Goal: Task Accomplishment & Management: Manage account settings

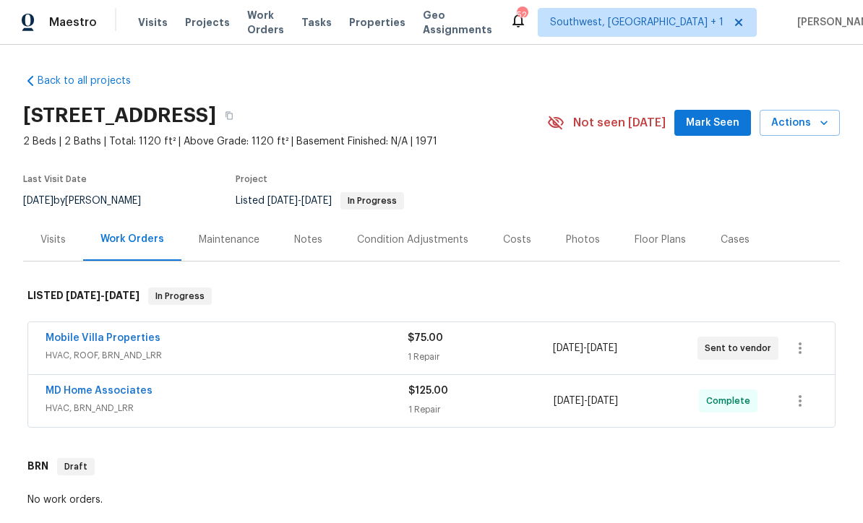
scroll to position [1, 0]
click at [196, 25] on span "Projects" at bounding box center [207, 23] width 45 height 14
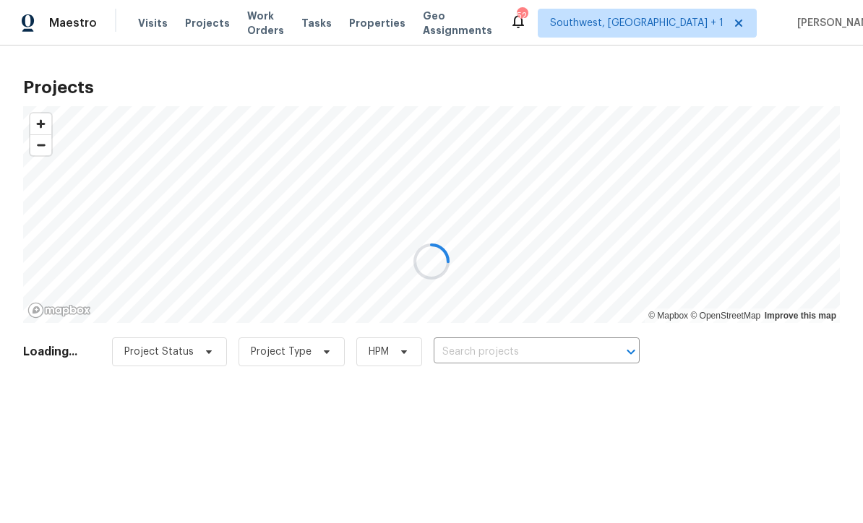
click at [494, 361] on div at bounding box center [431, 261] width 863 height 523
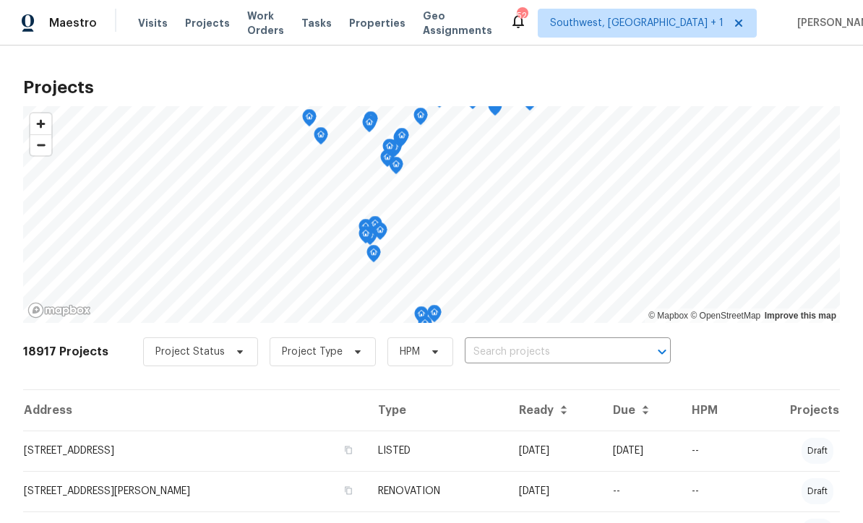
click at [490, 356] on input "text" at bounding box center [548, 352] width 166 height 22
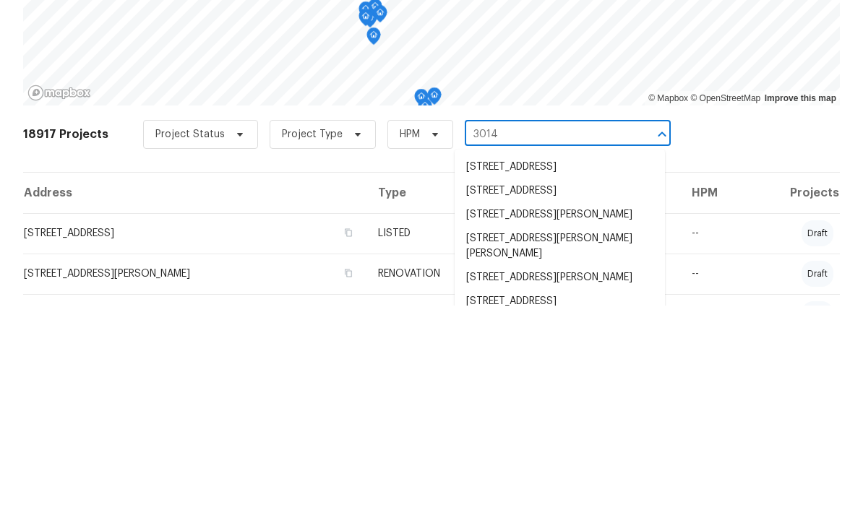
type input "3014 6"
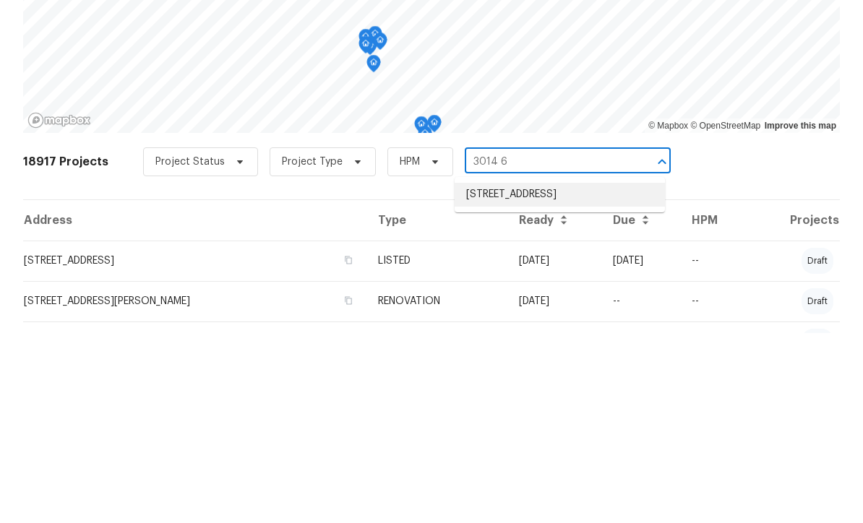
click at [533, 373] on li "[STREET_ADDRESS]" at bounding box center [560, 385] width 210 height 24
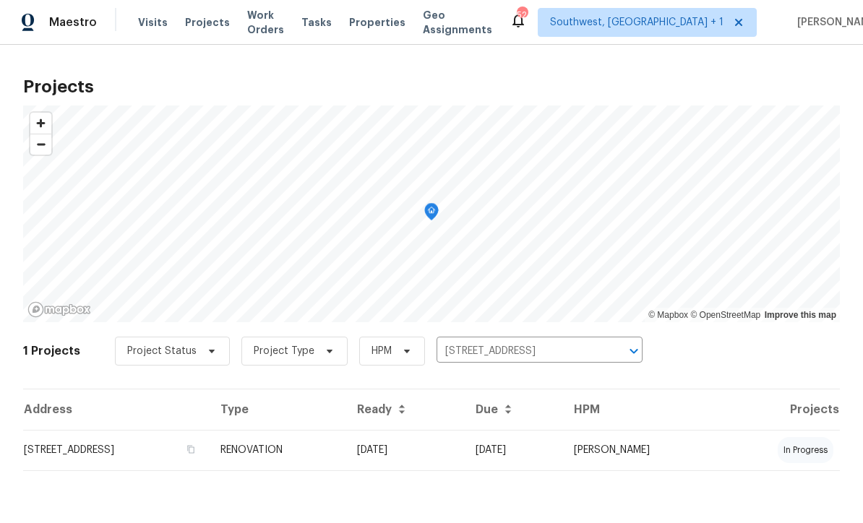
click at [345, 457] on td "RENOVATION" at bounding box center [277, 451] width 137 height 40
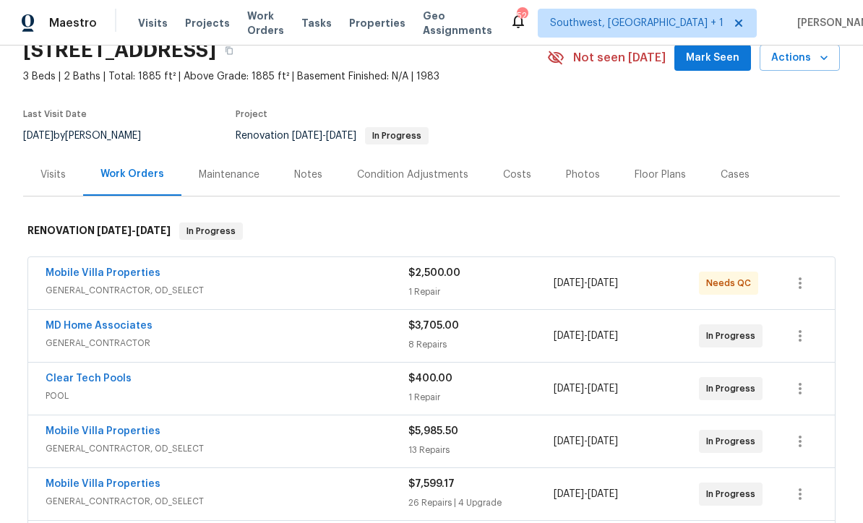
scroll to position [66, 0]
click at [53, 275] on link "Mobile Villa Properties" at bounding box center [103, 272] width 115 height 10
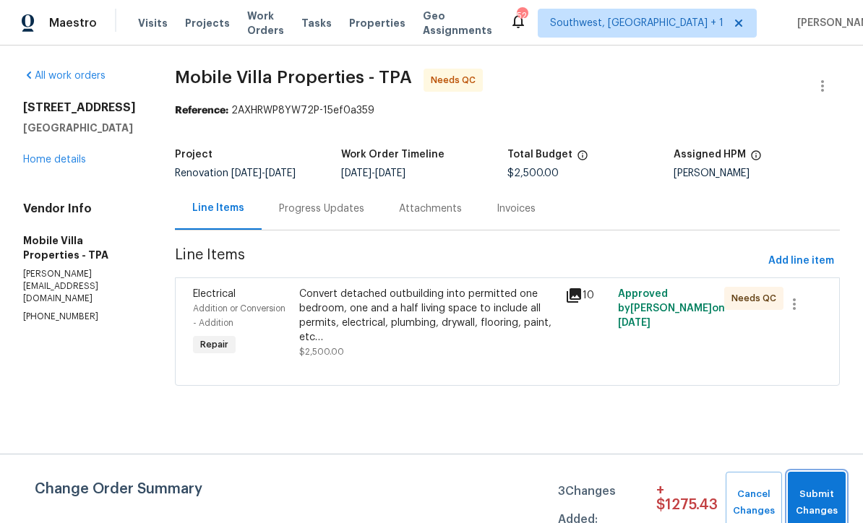
click at [823, 510] on span "Submit Changes" at bounding box center [816, 502] width 43 height 33
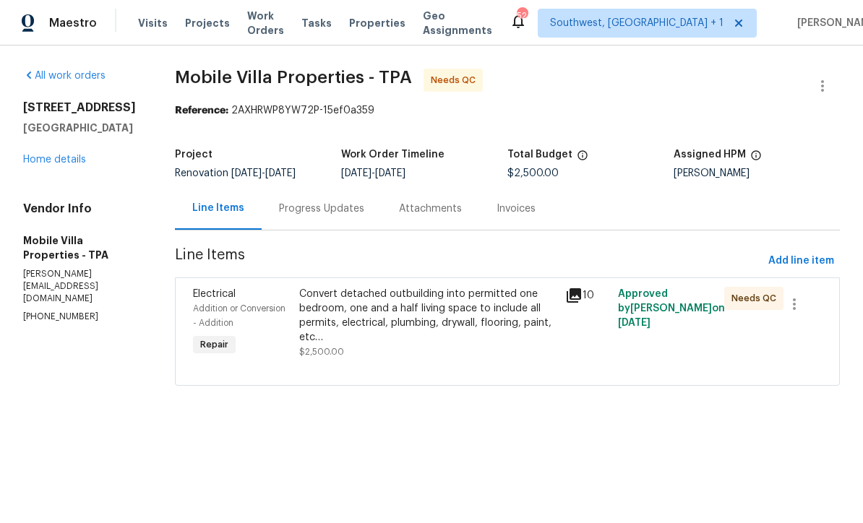
click at [347, 208] on div "Progress Updates" at bounding box center [321, 209] width 85 height 14
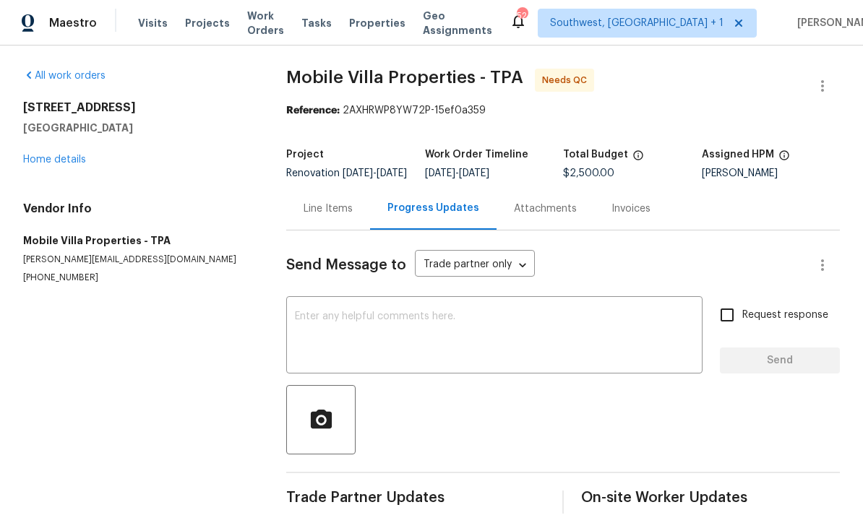
scroll to position [25, 0]
click at [333, 312] on textarea at bounding box center [494, 337] width 399 height 51
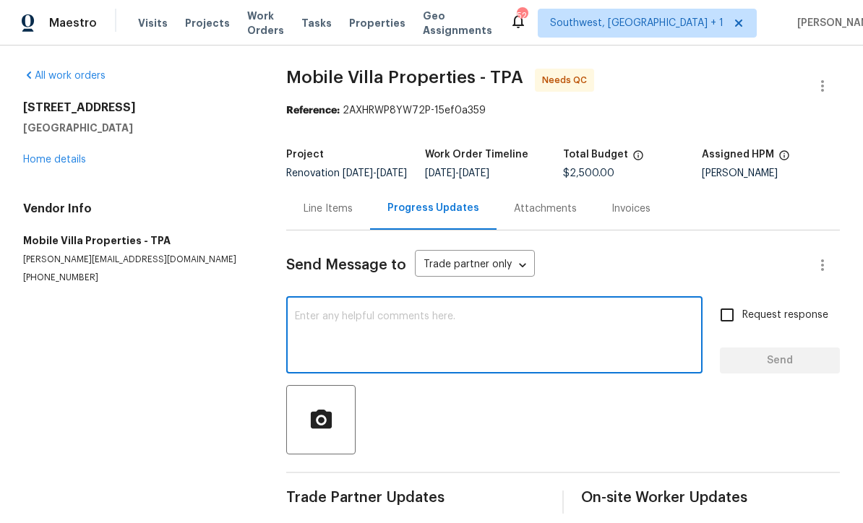
scroll to position [0, 0]
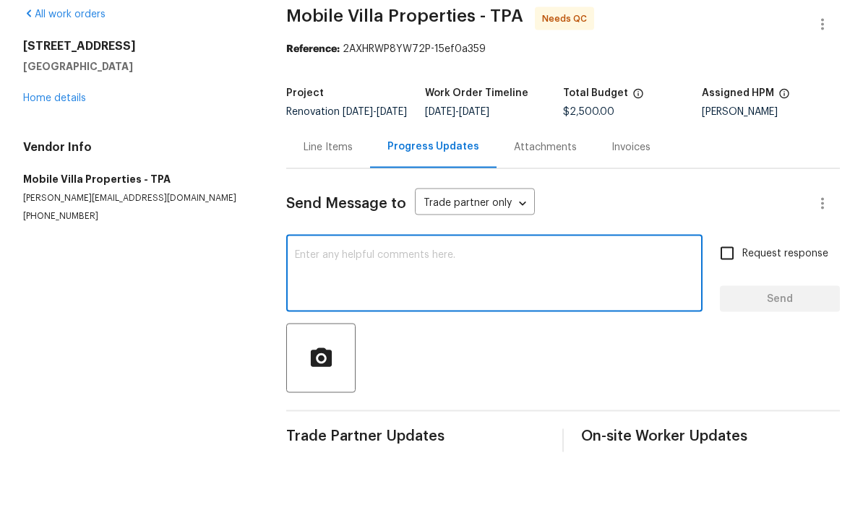
click at [62, 155] on link "Home details" at bounding box center [54, 160] width 63 height 10
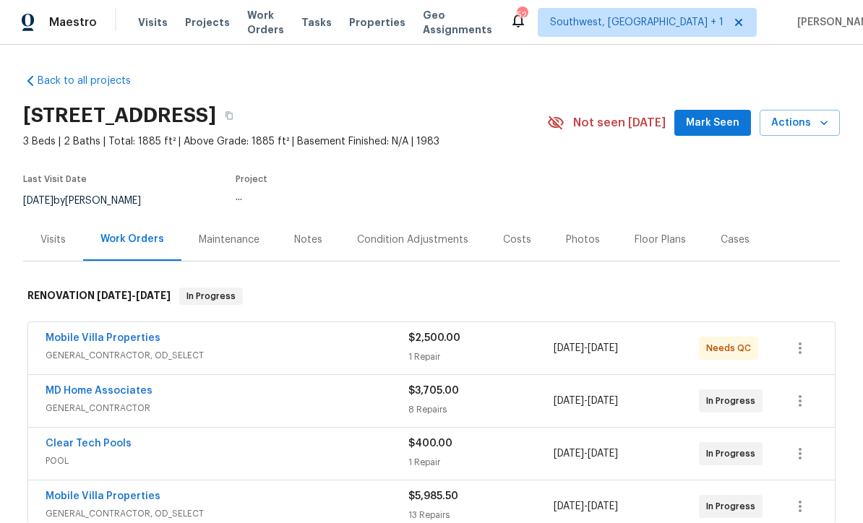
scroll to position [25, 0]
click at [310, 233] on div "Notes" at bounding box center [308, 240] width 28 height 14
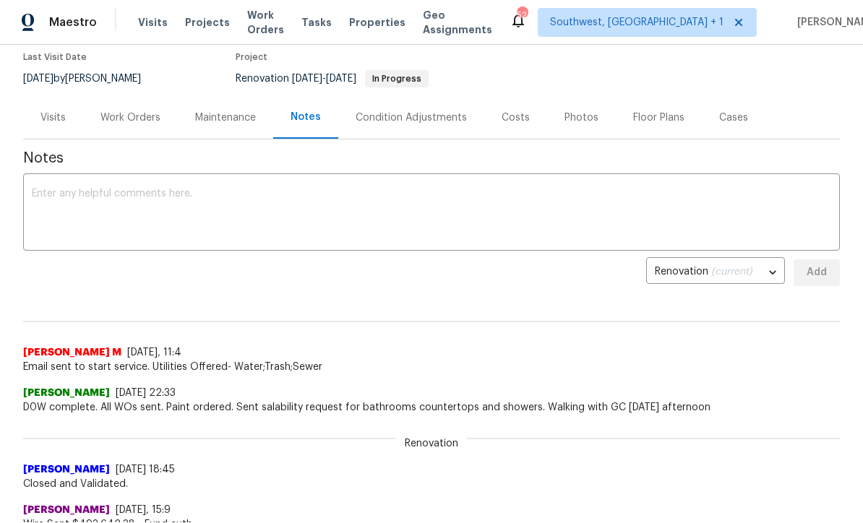
scroll to position [121, 0]
click at [51, 201] on textarea at bounding box center [431, 214] width 799 height 51
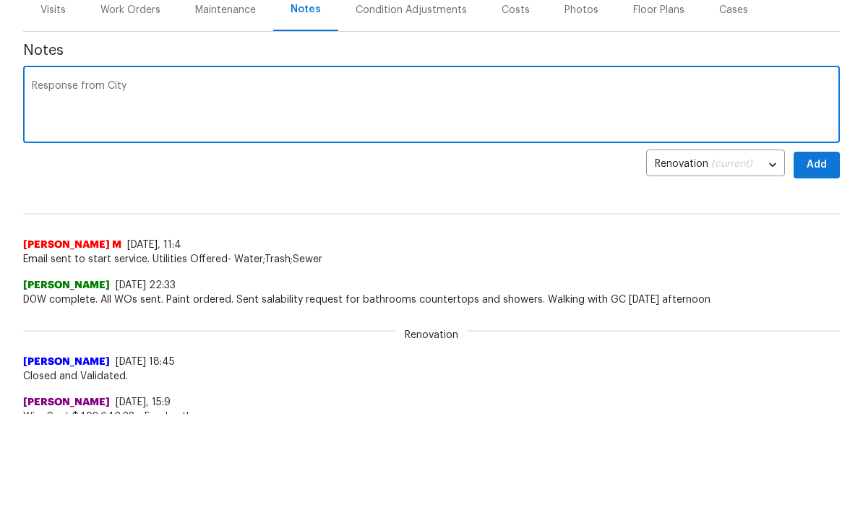
scroll to position [108, 0]
click at [447, 85] on textarea "Response from County Senior inspections officer: “" at bounding box center [431, 107] width 799 height 51
click at [298, 93] on textarea "Response from County Senior inspections officer: “" at bounding box center [431, 107] width 799 height 51
paste textarea "you will have to submit signed and sealed engineering, as well as Energy Forms.…"
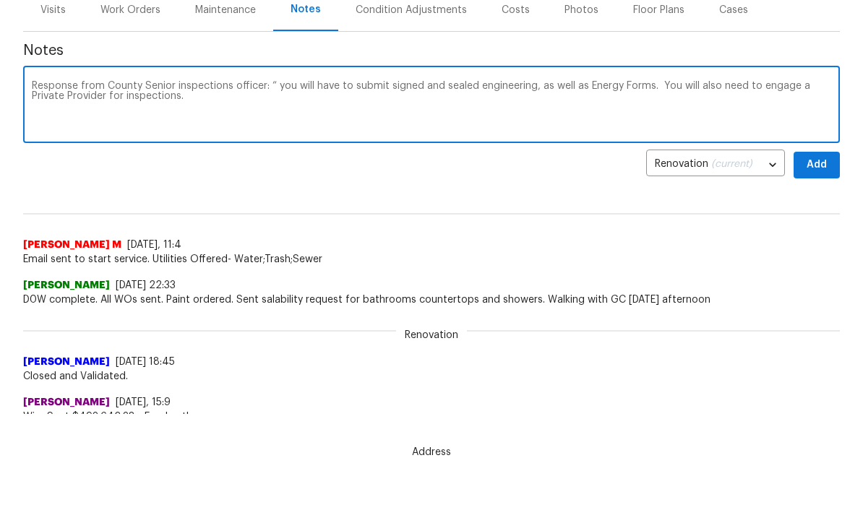
click at [283, 93] on textarea "Response from County Senior inspections officer: “ you will have to submit sign…" at bounding box center [431, 107] width 799 height 51
click at [279, 90] on textarea "Response from County Senior inspections officer: “ you will have to submit sign…" at bounding box center [431, 107] width 799 height 51
click at [189, 100] on textarea "Response from County Senior inspections officer: “You will have to submit signe…" at bounding box center [431, 107] width 799 height 51
click at [221, 111] on textarea "Response from County Senior inspections officer: “You will have to submit signe…" at bounding box center [431, 107] width 799 height 51
click at [511, 116] on textarea "Response from County Senior inspections officer: “You will have to submit signe…" at bounding box center [431, 107] width 799 height 51
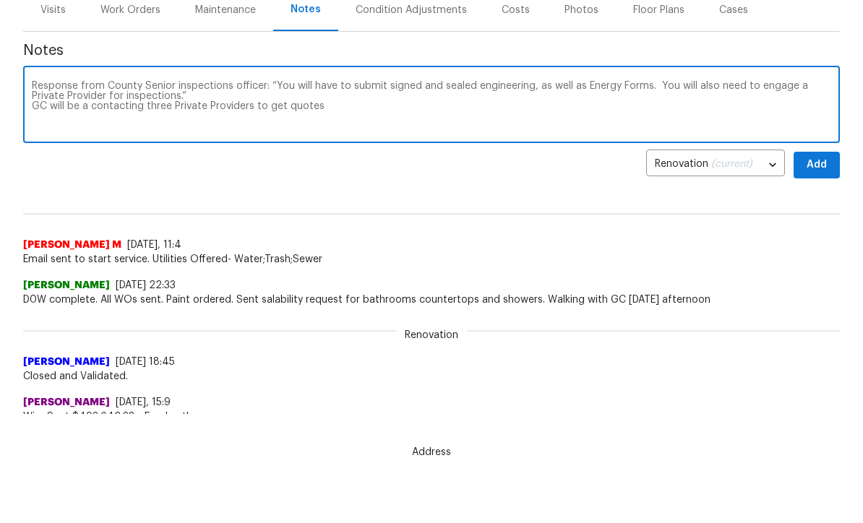
click at [257, 109] on textarea "Response from County Senior inspections officer: “You will have to submit signe…" at bounding box center [431, 107] width 799 height 51
type textarea "Response from County Senior inspections officer: “You will have to submit signe…"
click at [821, 174] on button "Add" at bounding box center [817, 166] width 46 height 27
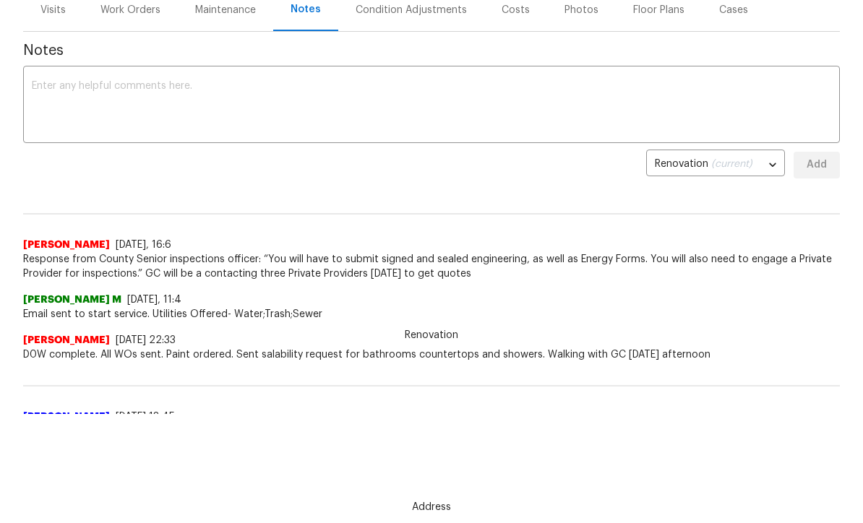
scroll to position [0, 0]
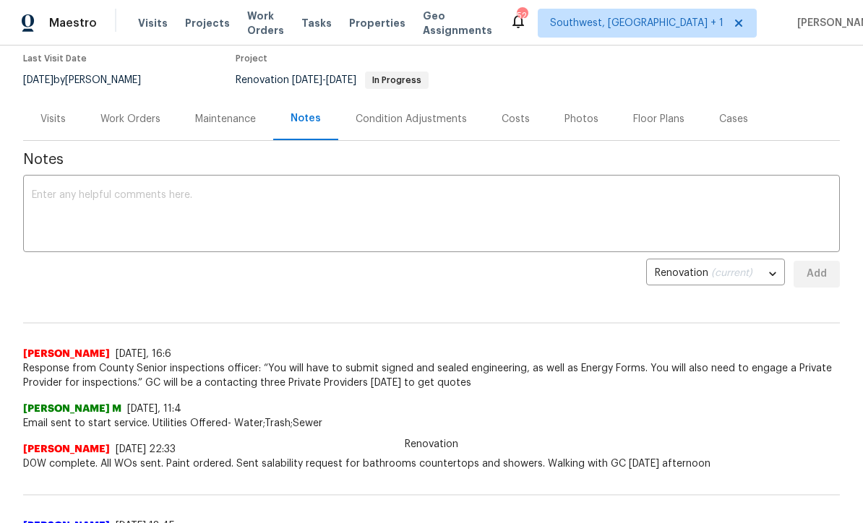
click at [195, 22] on span "Projects" at bounding box center [207, 23] width 45 height 14
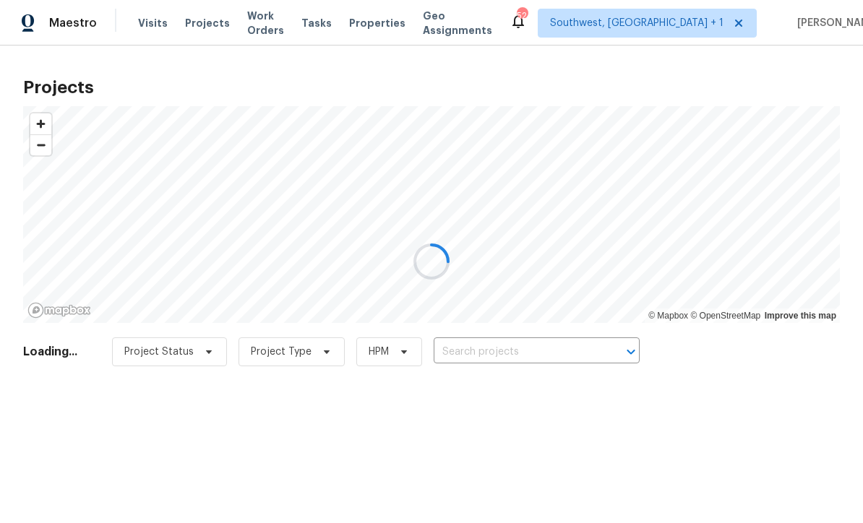
click at [513, 357] on div at bounding box center [431, 261] width 863 height 523
click at [513, 356] on div at bounding box center [431, 261] width 863 height 523
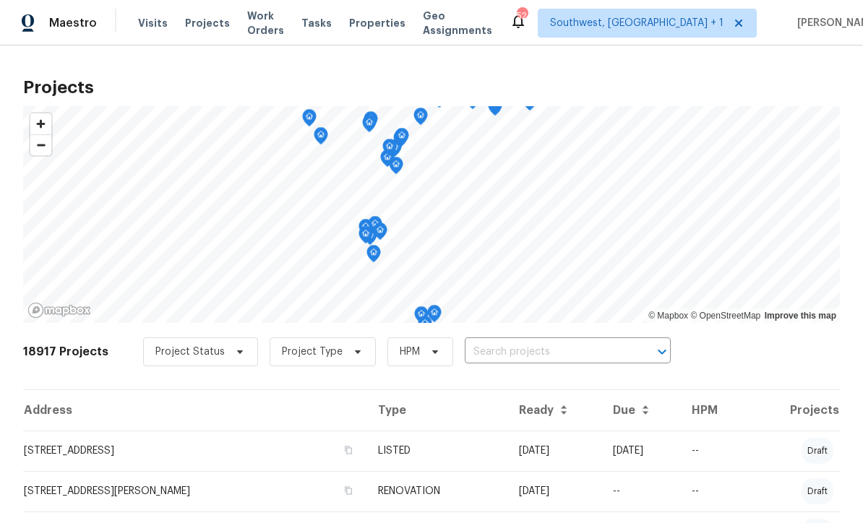
click at [499, 358] on input "text" at bounding box center [548, 352] width 166 height 22
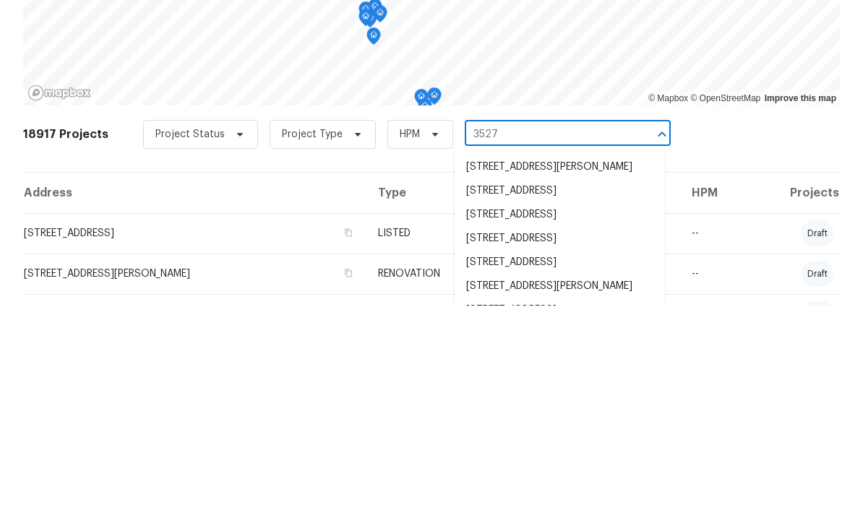
type input "3527 6"
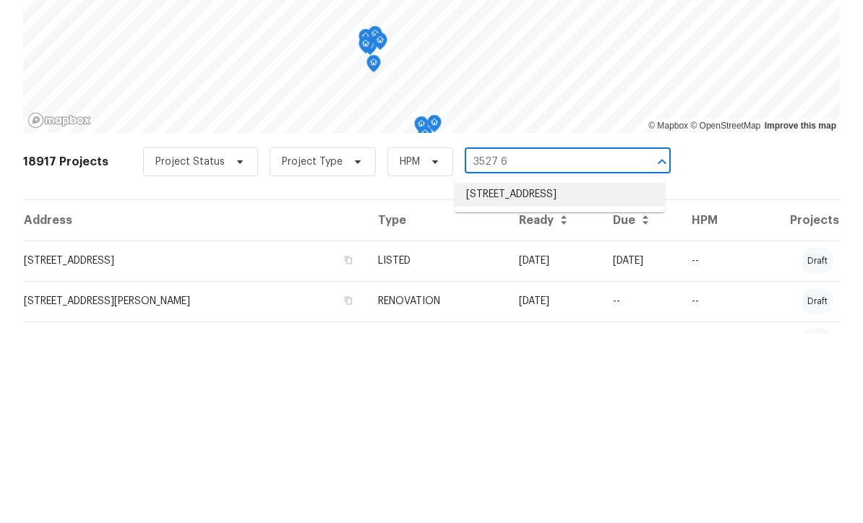
click at [536, 373] on li "3527 65th Avenue Cir E, Sarasota, FL 34243" at bounding box center [560, 385] width 210 height 24
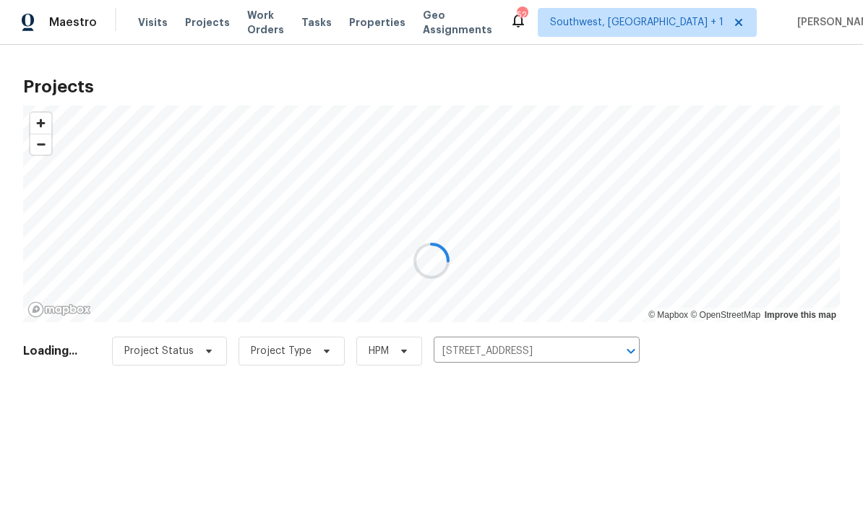
scroll to position [1, 0]
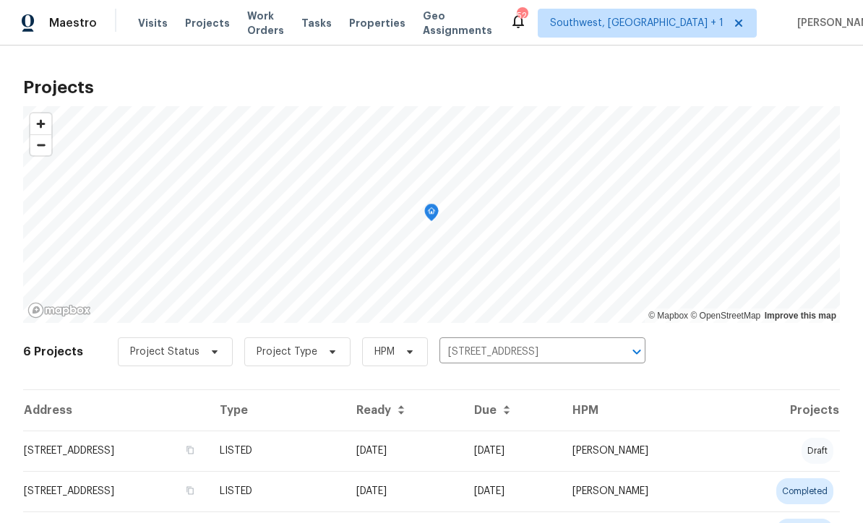
click at [345, 460] on td "LISTED" at bounding box center [276, 451] width 137 height 40
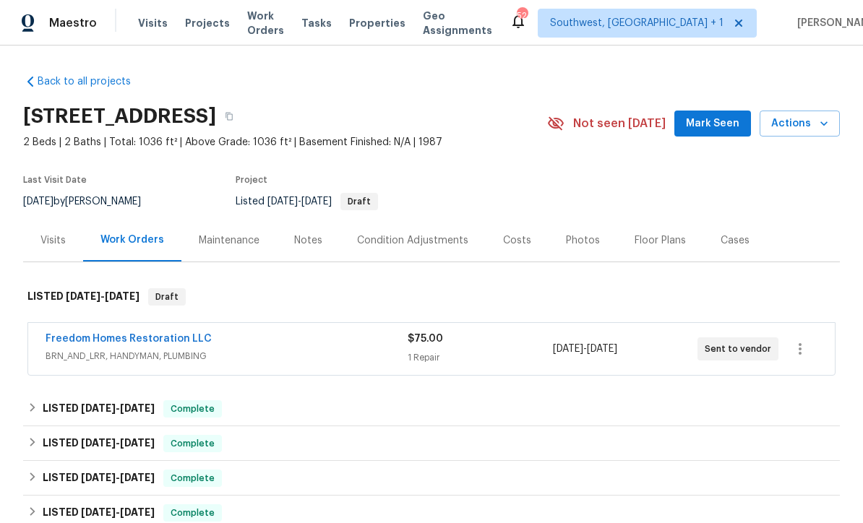
click at [377, 365] on div "Freedom Homes Restoration LLC BRN_AND_LRR, HANDYMAN, PLUMBING" at bounding box center [227, 349] width 362 height 35
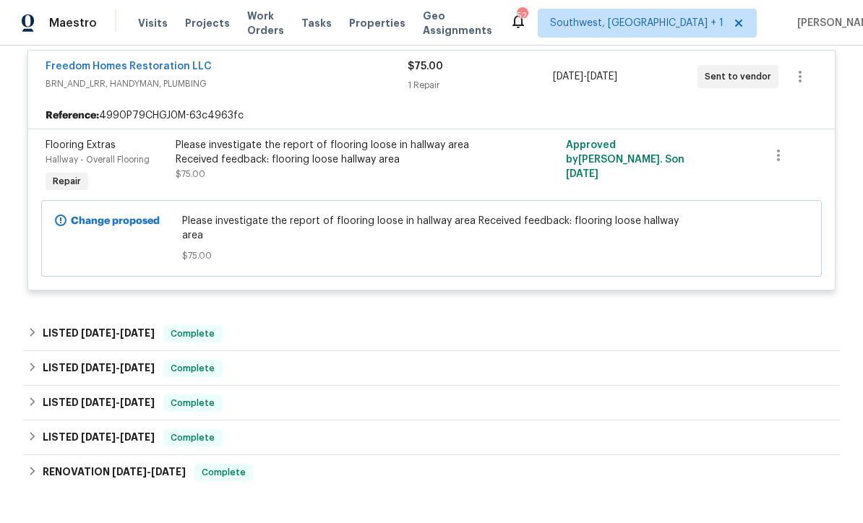
scroll to position [283, 0]
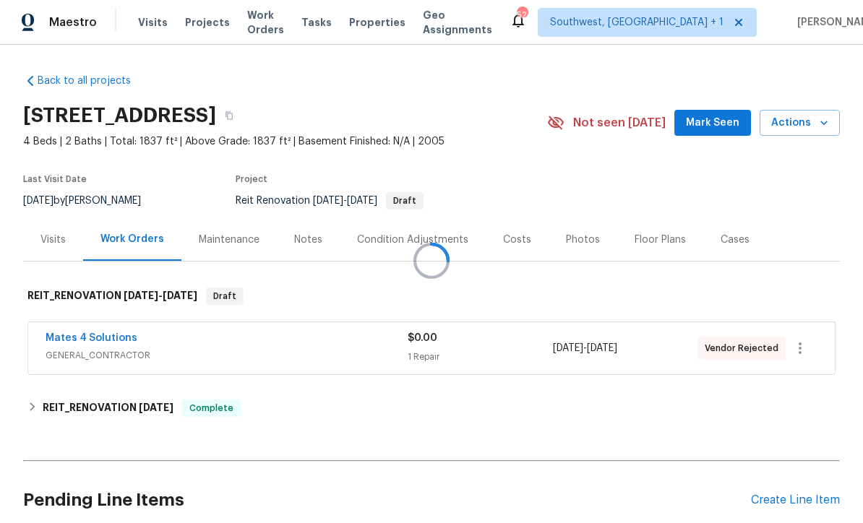
scroll to position [1, 0]
click at [803, 350] on icon "button" at bounding box center [799, 348] width 17 height 17
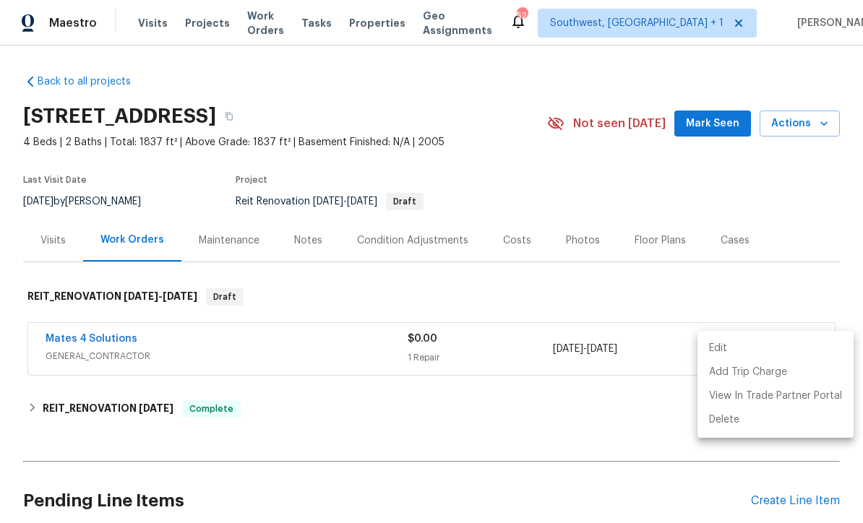
click at [726, 353] on li "Edit" at bounding box center [775, 349] width 156 height 24
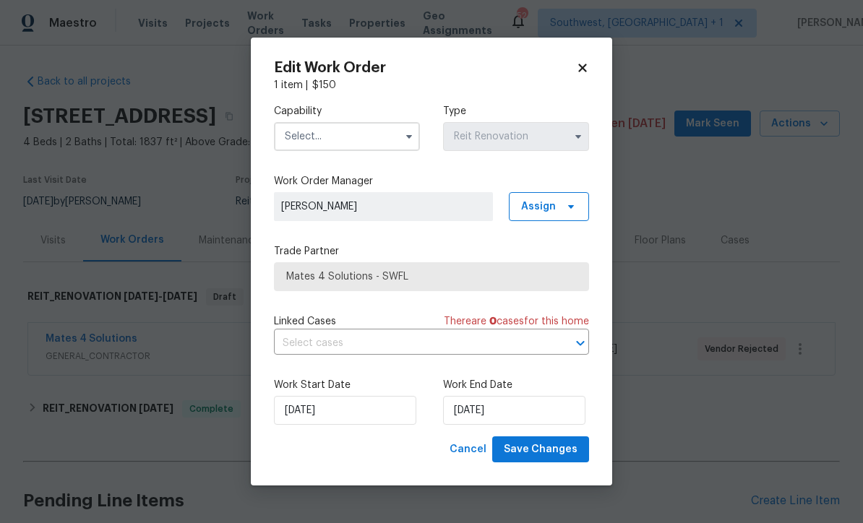
click at [341, 137] on input "text" at bounding box center [347, 136] width 146 height 29
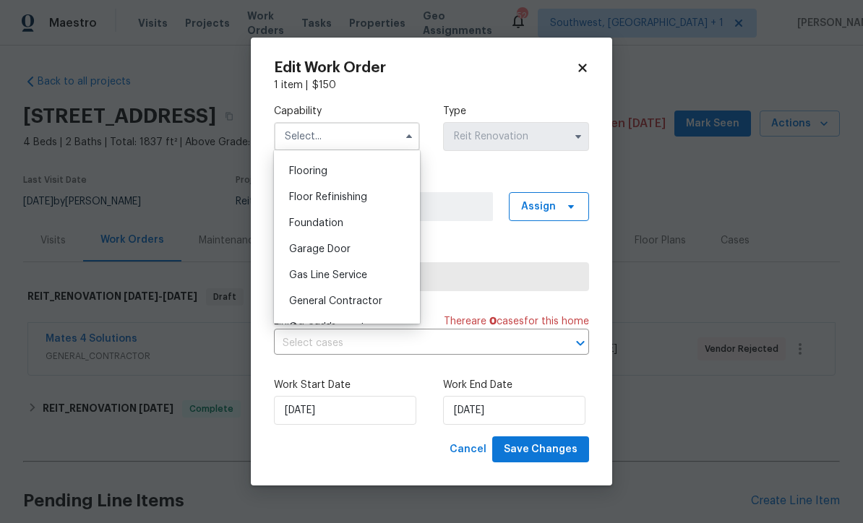
scroll to position [643, 0]
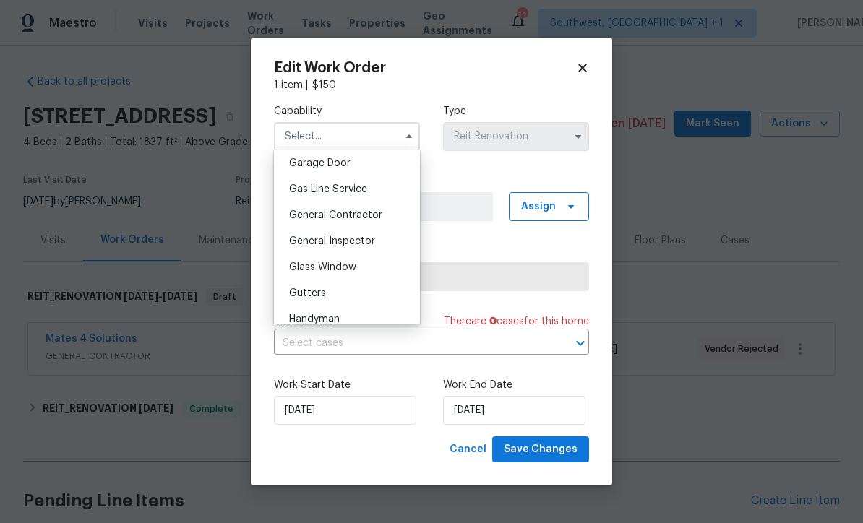
click at [382, 218] on div "General Contractor" at bounding box center [347, 215] width 139 height 26
type input "General Contractor"
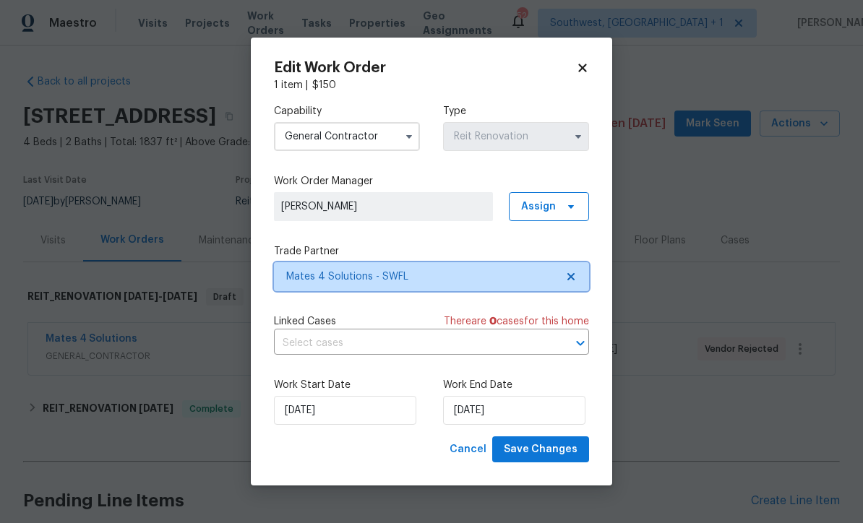
click at [444, 275] on span "Mates 4 Solutions - SWFL" at bounding box center [421, 277] width 270 height 14
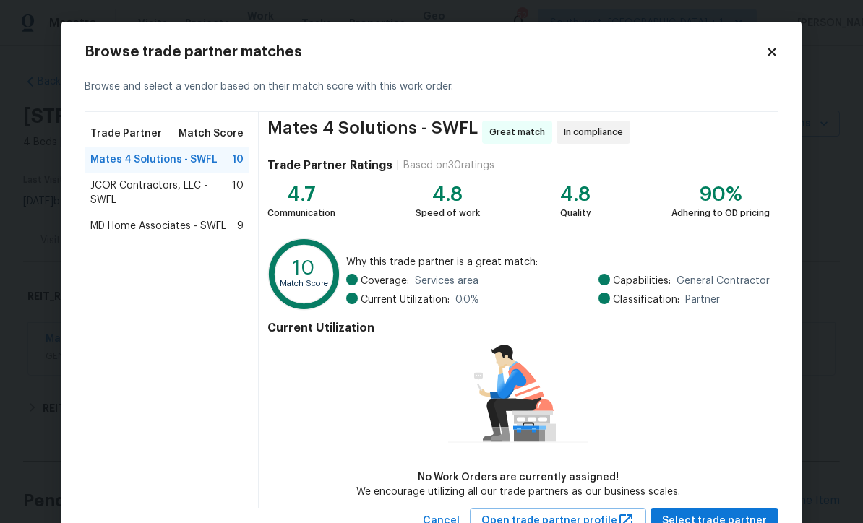
click at [153, 218] on div "MD Home Associates - SWFL 9" at bounding box center [167, 226] width 165 height 26
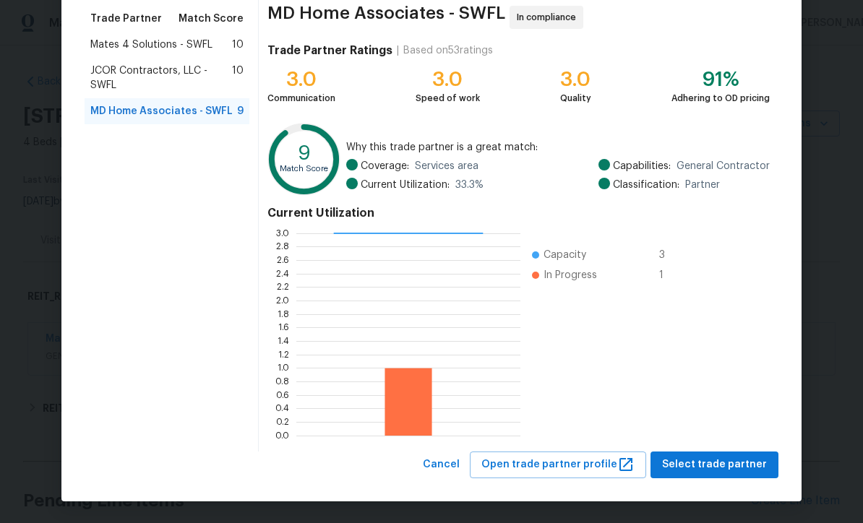
scroll to position [114, 0]
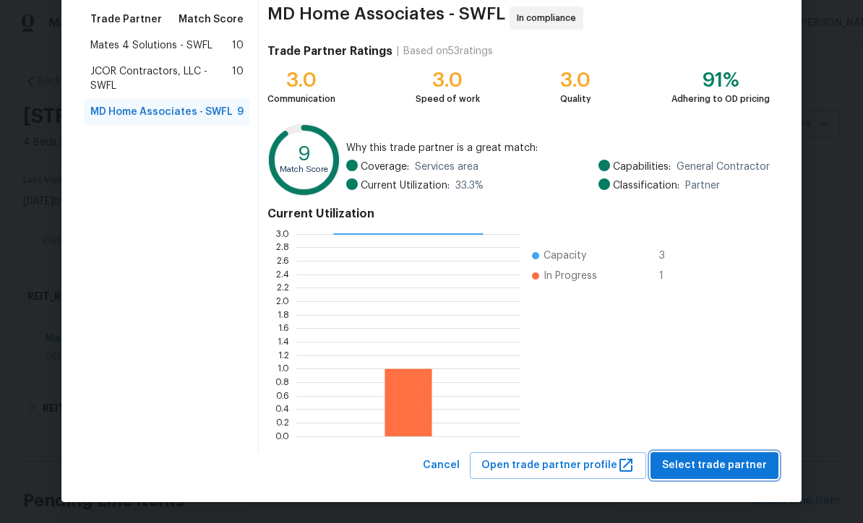
click at [715, 471] on span "Select trade partner" at bounding box center [714, 466] width 105 height 18
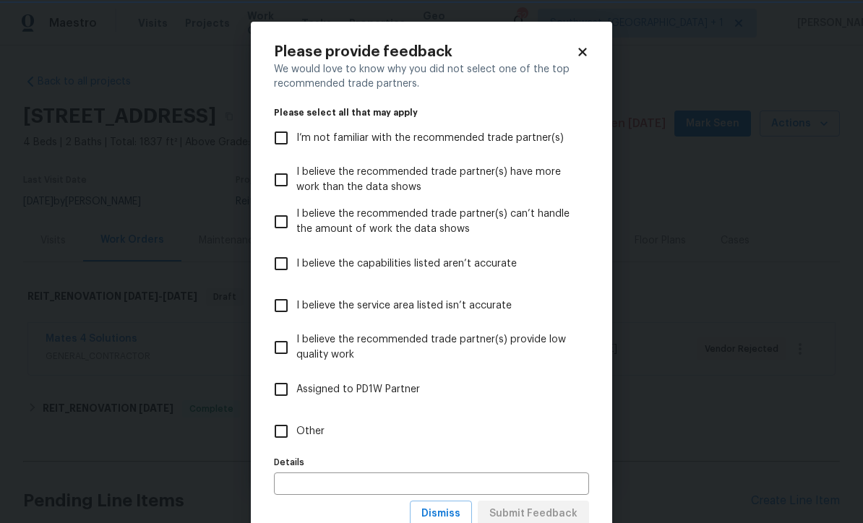
scroll to position [0, 0]
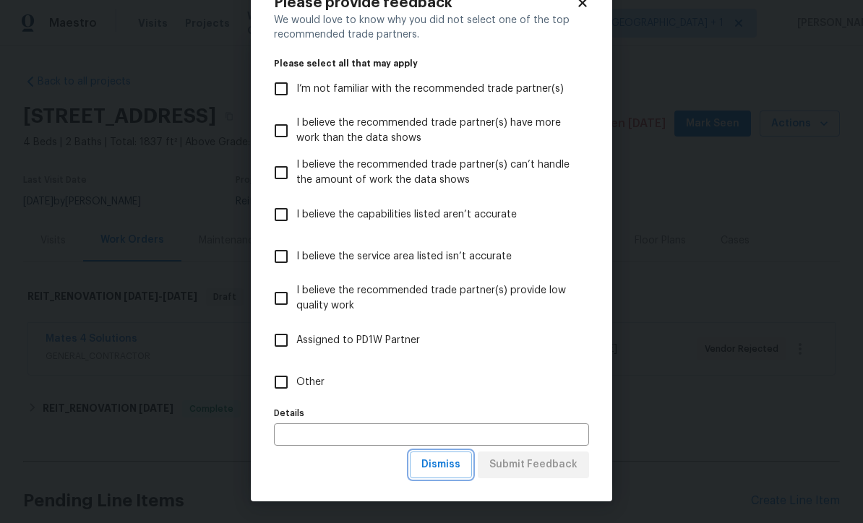
click at [447, 476] on button "Dismiss" at bounding box center [441, 465] width 62 height 27
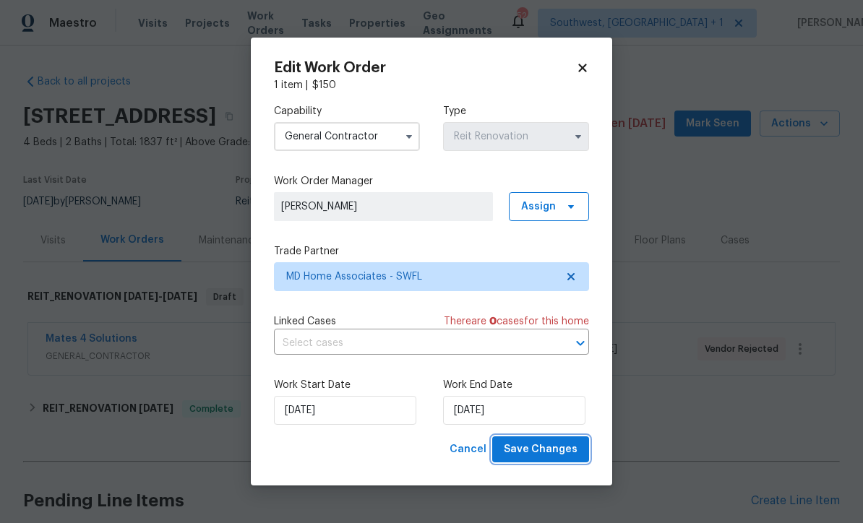
click at [546, 462] on button "Save Changes" at bounding box center [540, 450] width 97 height 27
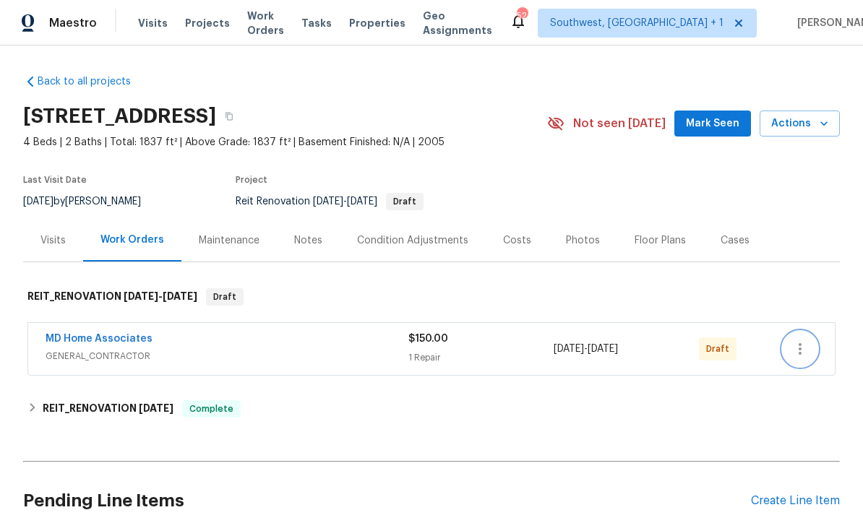
click at [808, 345] on icon "button" at bounding box center [799, 348] width 17 height 17
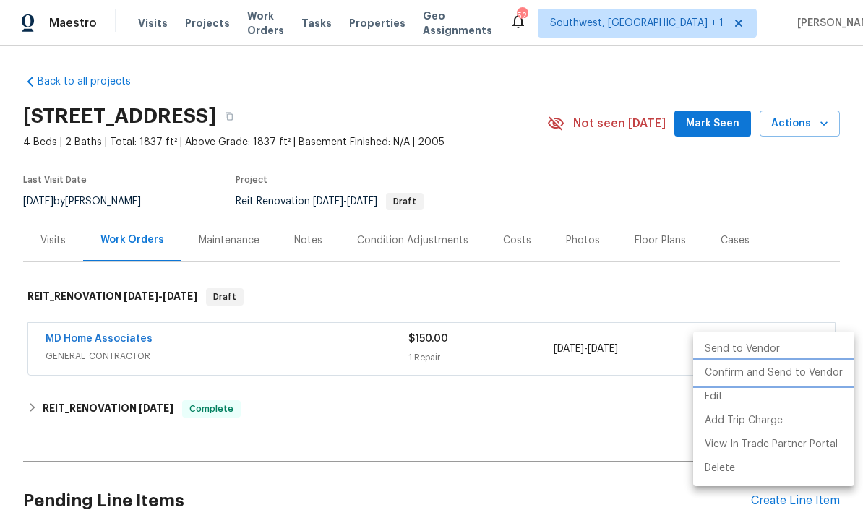
click at [754, 379] on li "Confirm and Send to Vendor" at bounding box center [773, 373] width 161 height 24
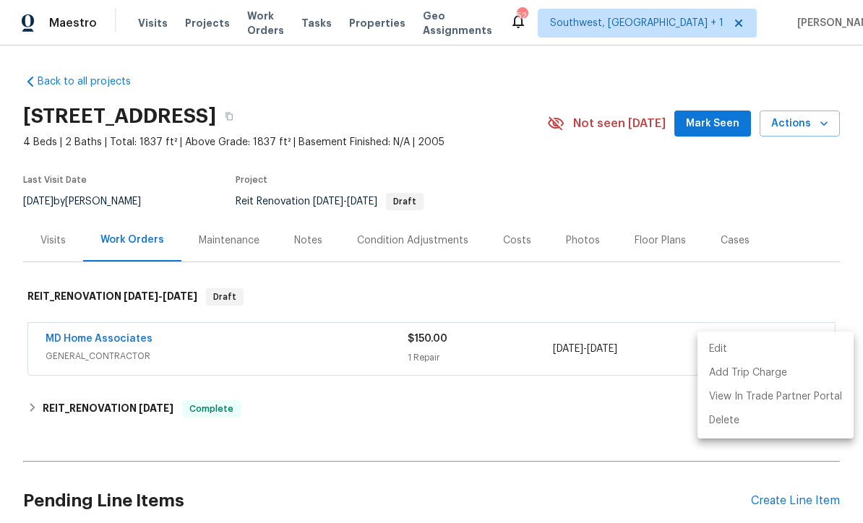
click at [685, 192] on div at bounding box center [431, 261] width 863 height 523
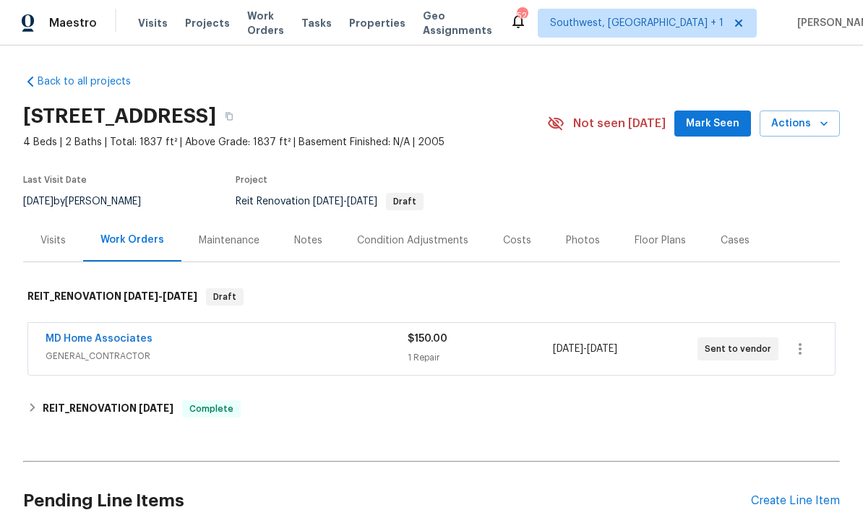
click at [463, 361] on div "1 Repair" at bounding box center [480, 358] width 145 height 14
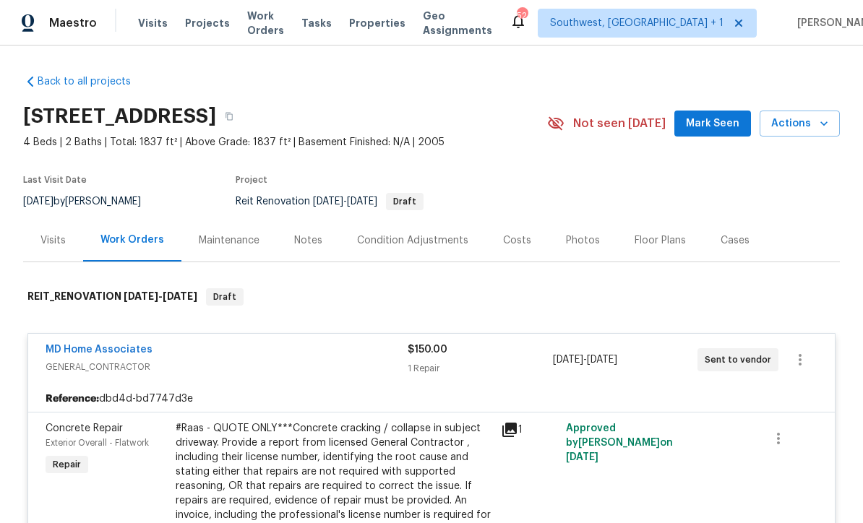
click at [445, 464] on div "#Raas - QUOTE ONLY***Concrete cracking / collapse in subject driveway. Provide …" at bounding box center [334, 479] width 317 height 116
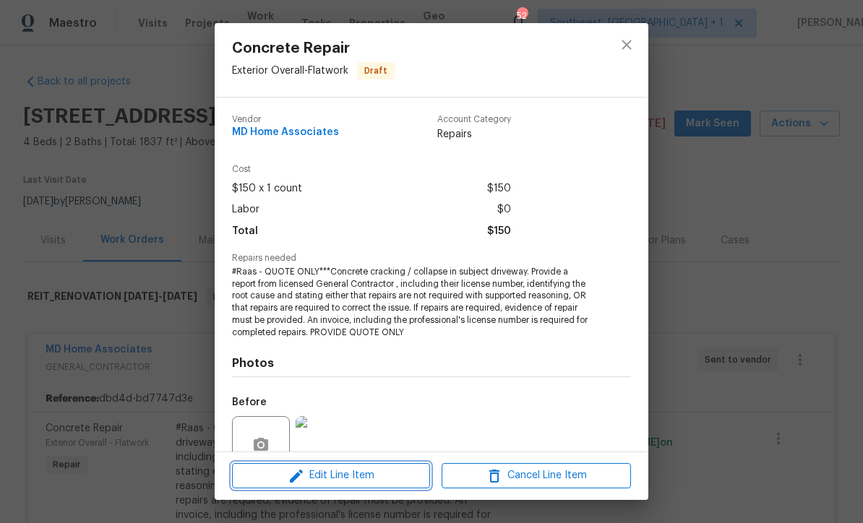
click at [383, 486] on button "Edit Line Item" at bounding box center [331, 475] width 198 height 25
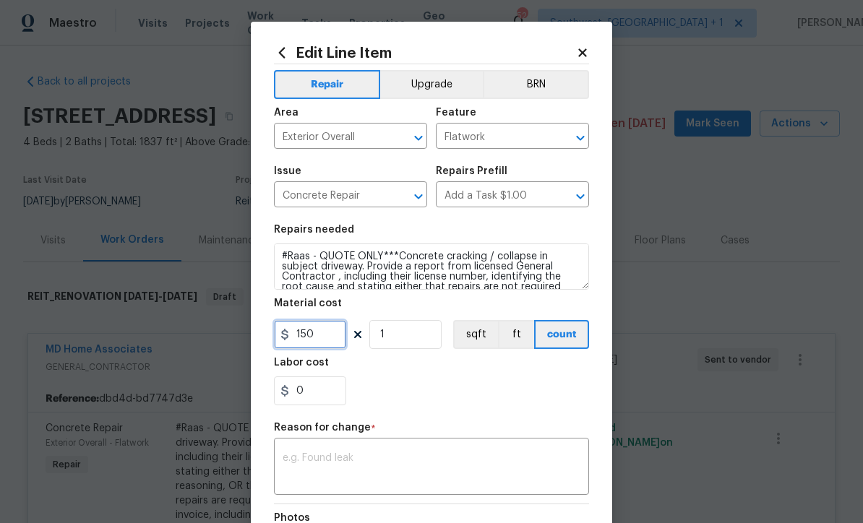
click at [338, 349] on input "150" at bounding box center [310, 334] width 72 height 29
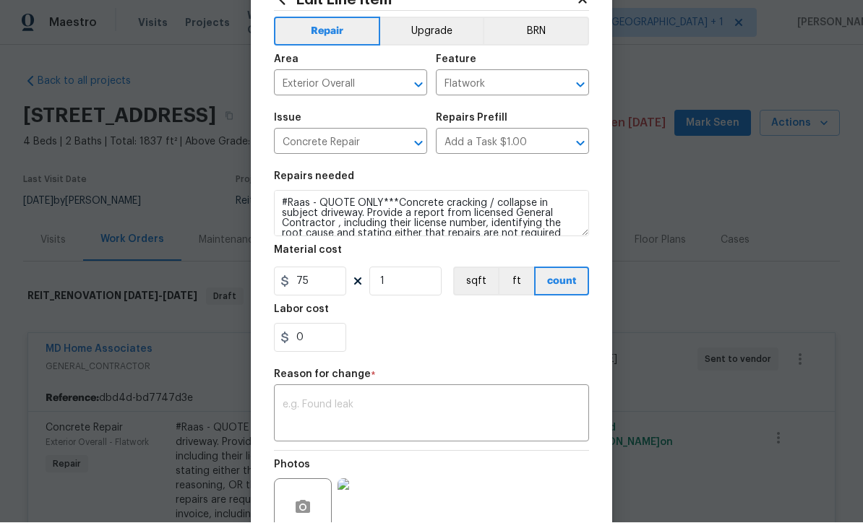
scroll to position [53, 0]
type input "75"
click at [431, 442] on div "x ​" at bounding box center [431, 414] width 315 height 53
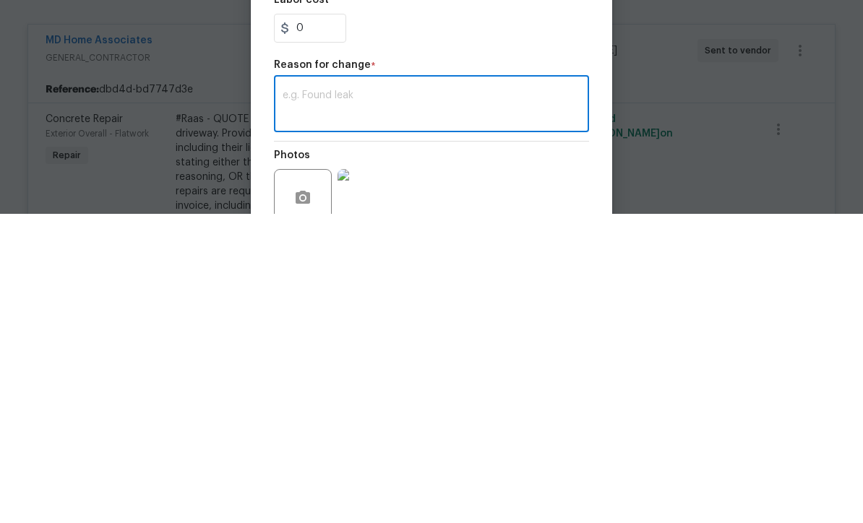
type textarea "B"
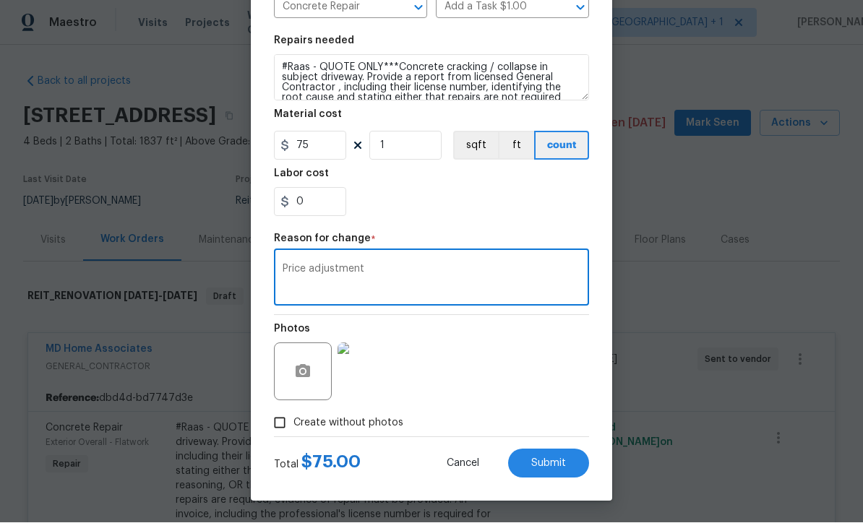
scroll to position [192, 0]
type textarea "Price adjustment"
click at [553, 476] on button "Submit" at bounding box center [548, 464] width 81 height 29
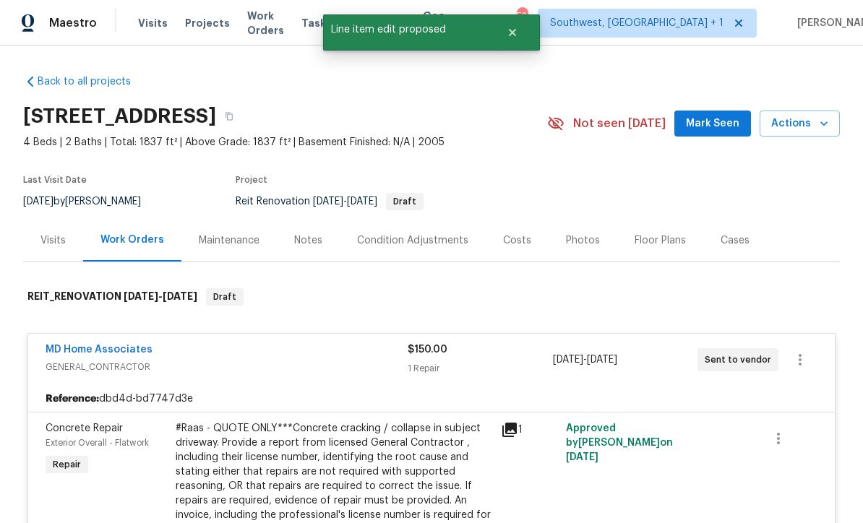
scroll to position [0, 0]
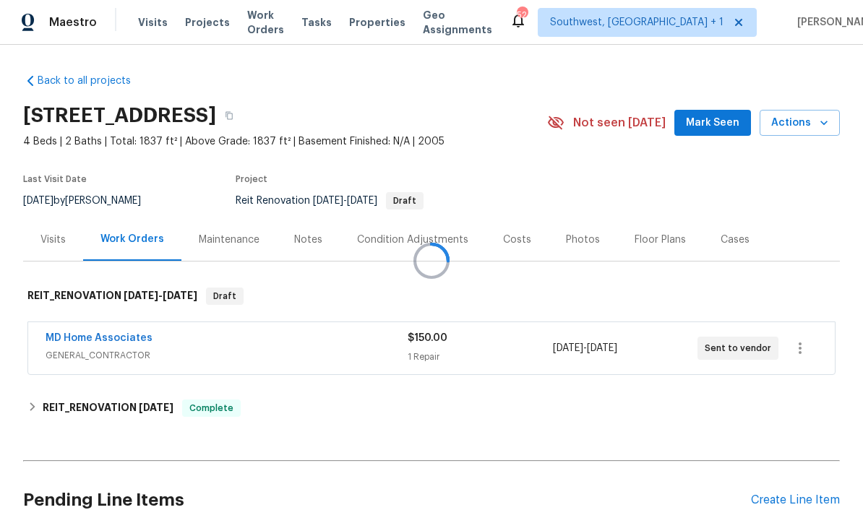
scroll to position [1, 0]
click at [499, 362] on div "1 Repair" at bounding box center [480, 358] width 145 height 14
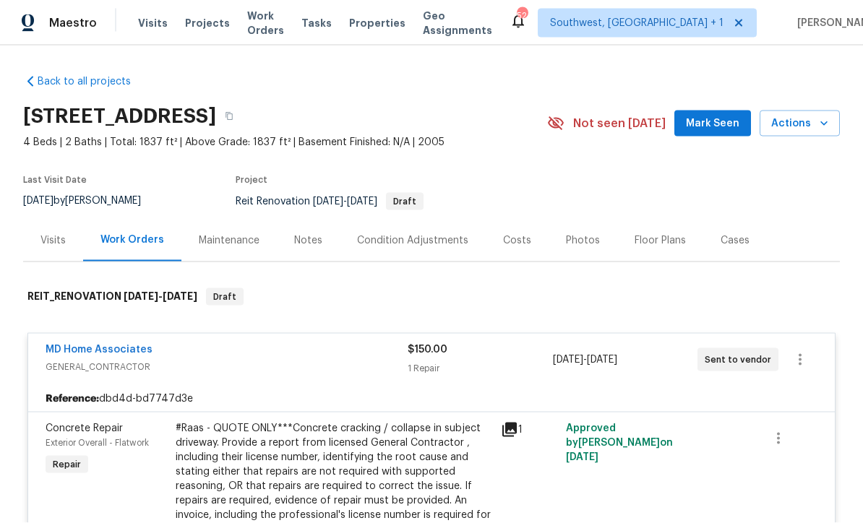
scroll to position [0, 0]
click at [212, 23] on span "Projects" at bounding box center [207, 23] width 45 height 14
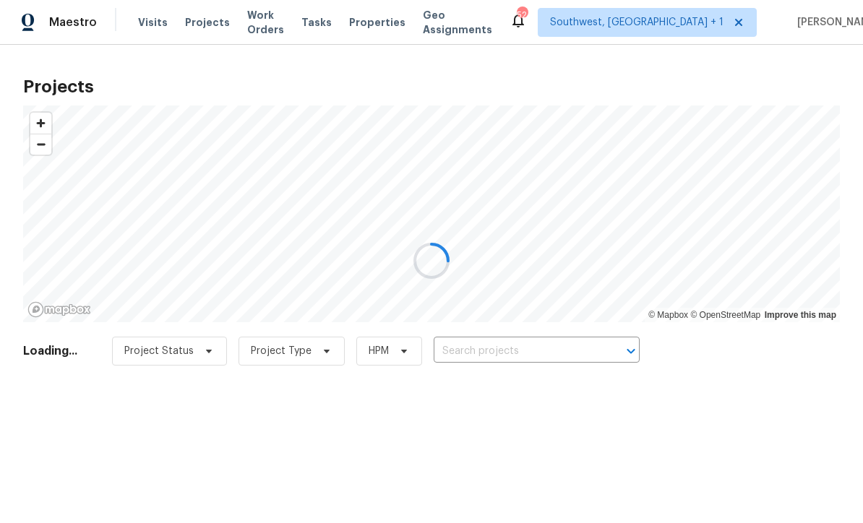
click at [507, 353] on div at bounding box center [431, 261] width 863 height 523
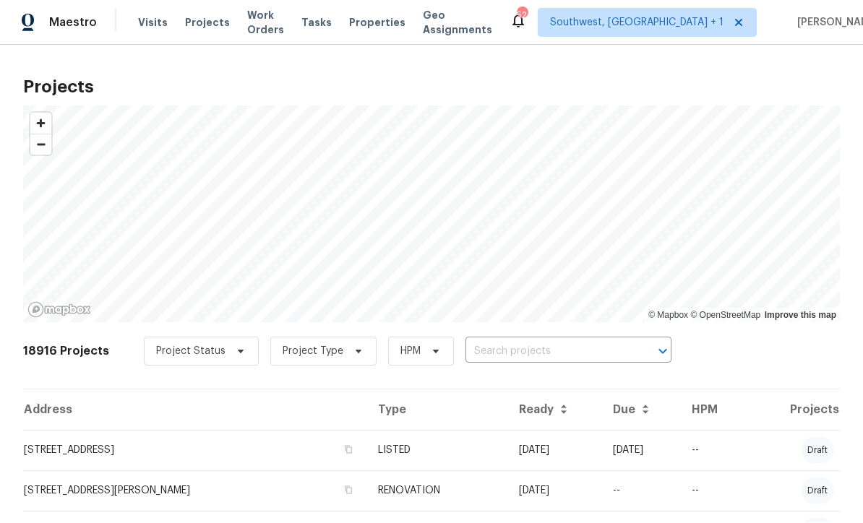
scroll to position [1, 0]
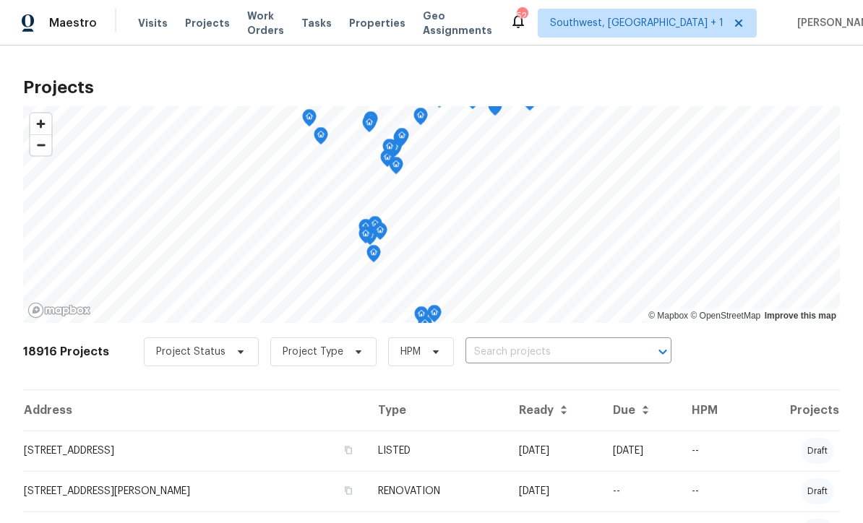
click at [516, 358] on input "text" at bounding box center [548, 352] width 166 height 22
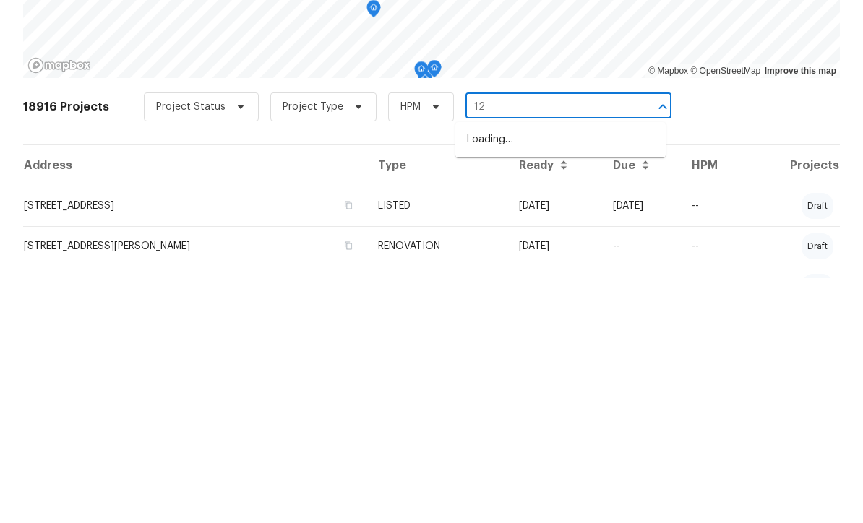
type input "1"
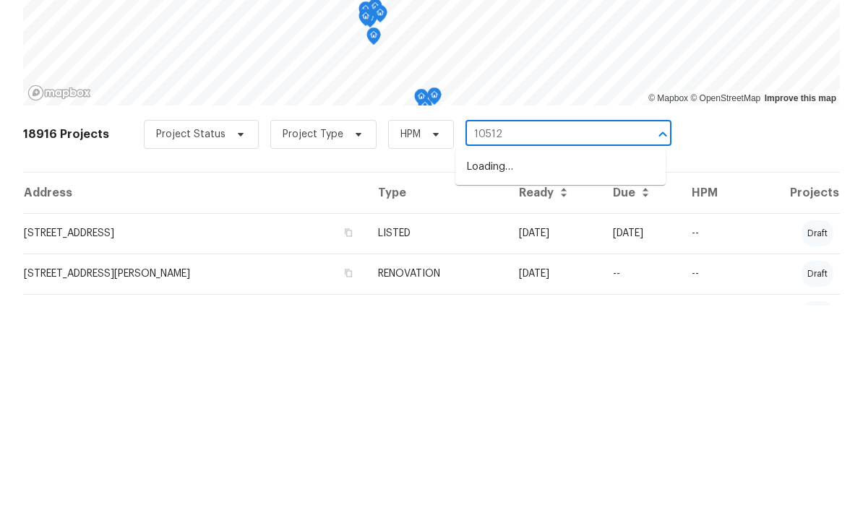
type input "10512"
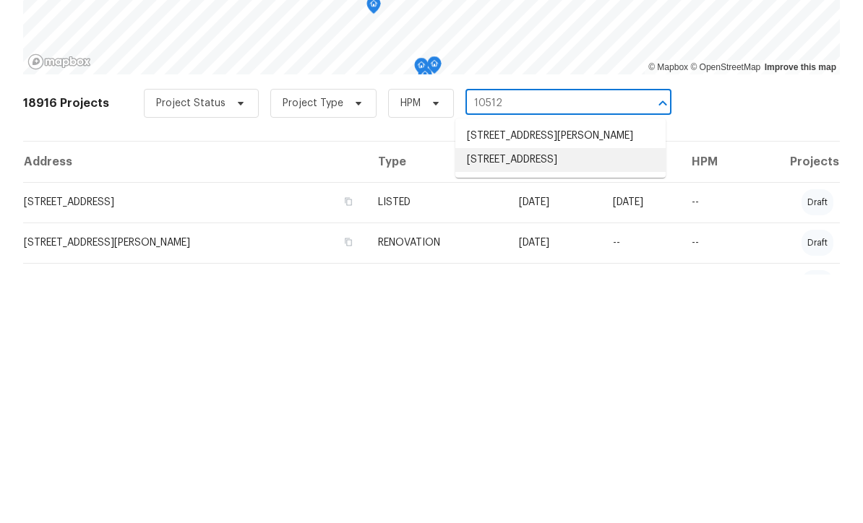
click at [547, 397] on li "10512 51st Ter N, Saint Petersburg, FL 33708" at bounding box center [560, 409] width 210 height 24
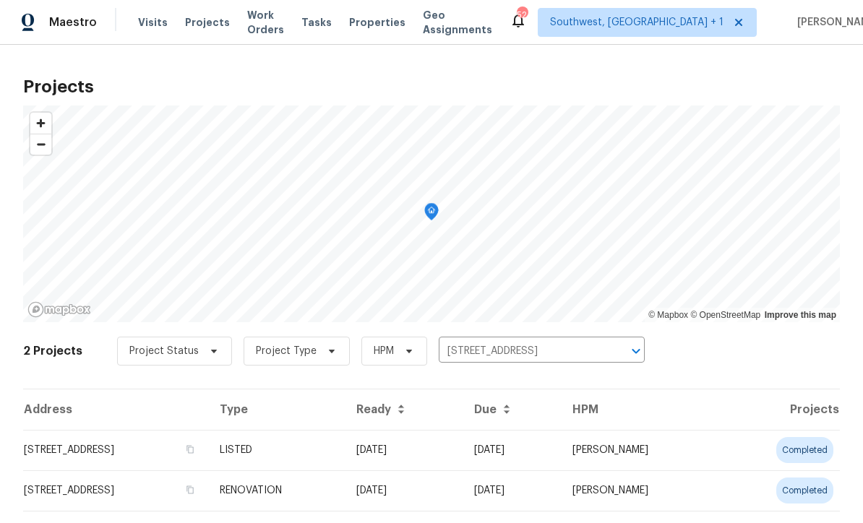
scroll to position [1, 0]
click at [463, 460] on td "08/05/25" at bounding box center [404, 451] width 118 height 40
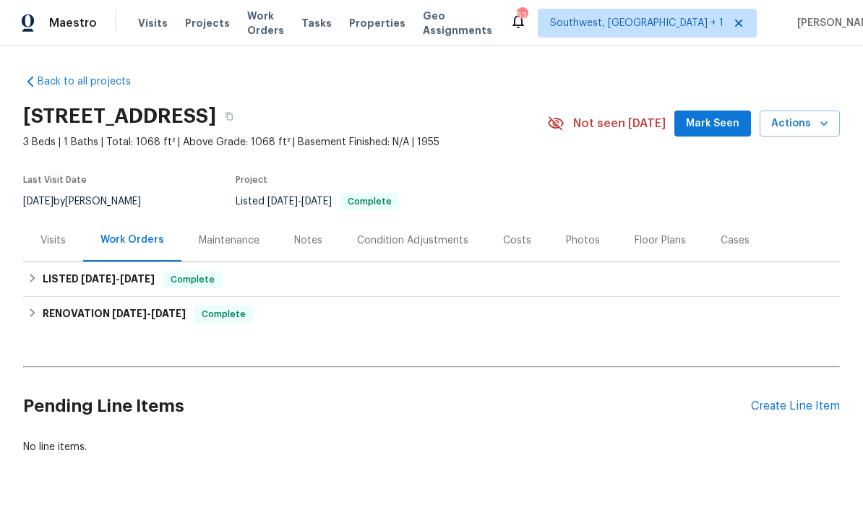
click at [211, 26] on span "Projects" at bounding box center [207, 23] width 45 height 14
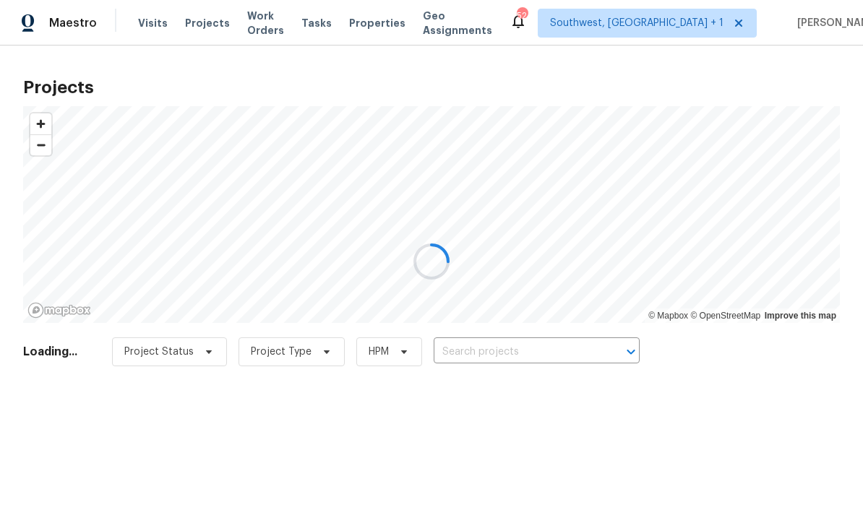
click at [524, 356] on div at bounding box center [431, 261] width 863 height 523
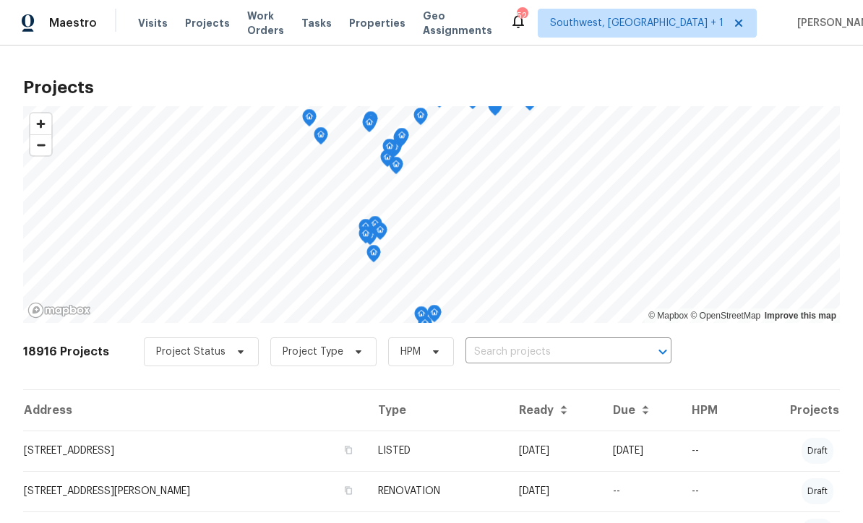
click at [535, 358] on input "text" at bounding box center [548, 352] width 166 height 22
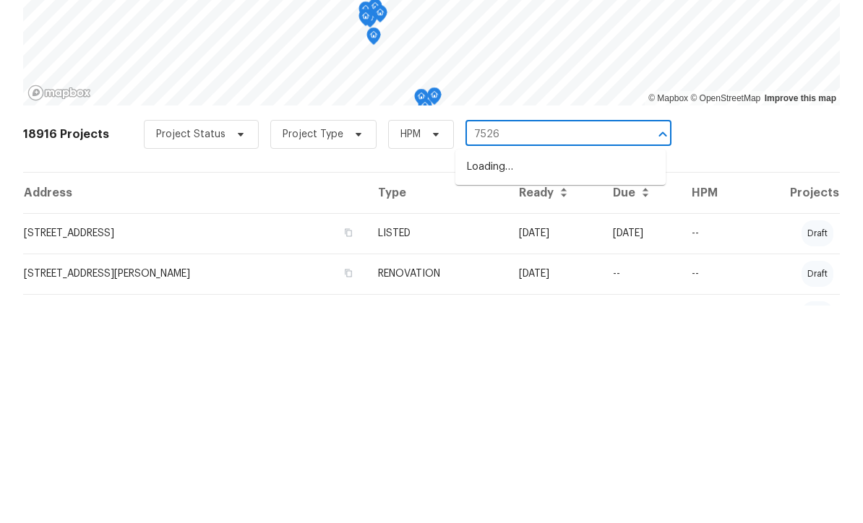
type input "7526"
click at [551, 397] on li "[STREET_ADDRESS]" at bounding box center [560, 409] width 210 height 24
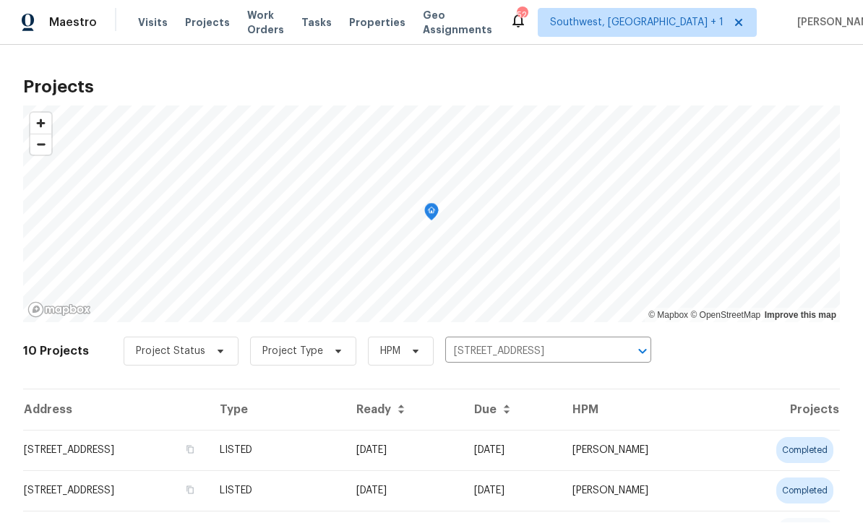
scroll to position [1, 0]
click at [463, 450] on td "08/18/25" at bounding box center [404, 451] width 118 height 40
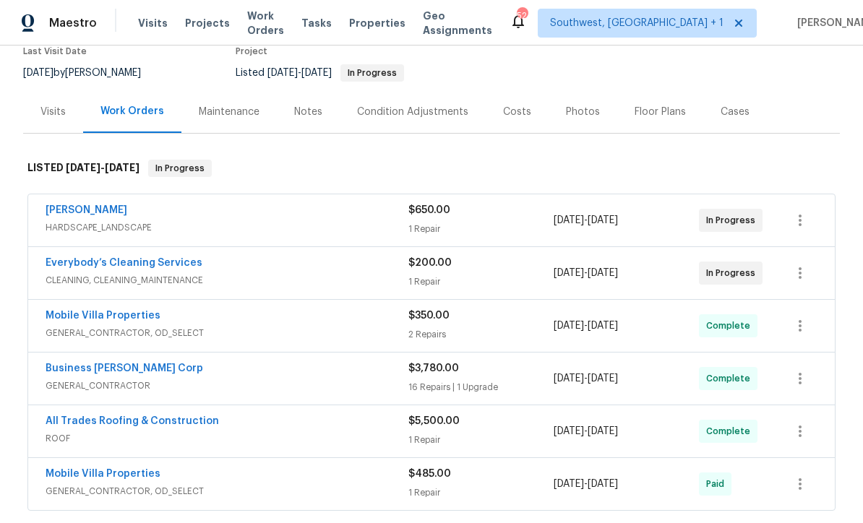
scroll to position [132, 0]
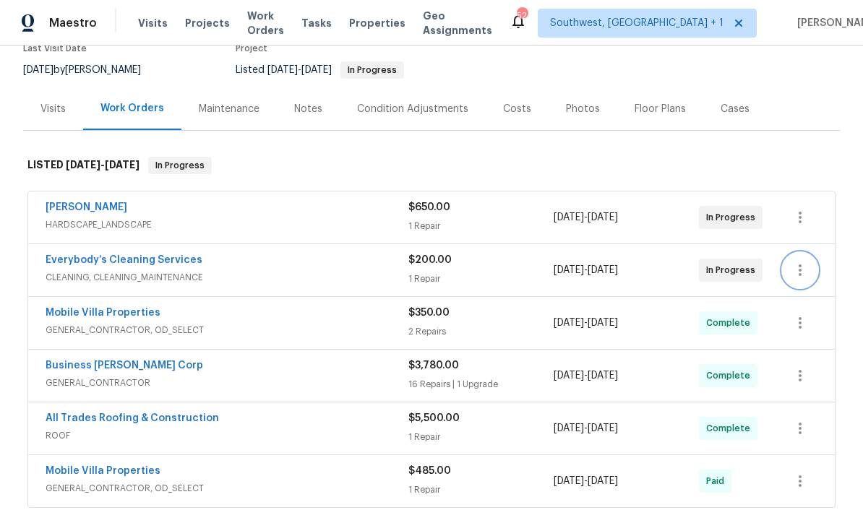
click at [799, 271] on icon "button" at bounding box center [799, 270] width 17 height 17
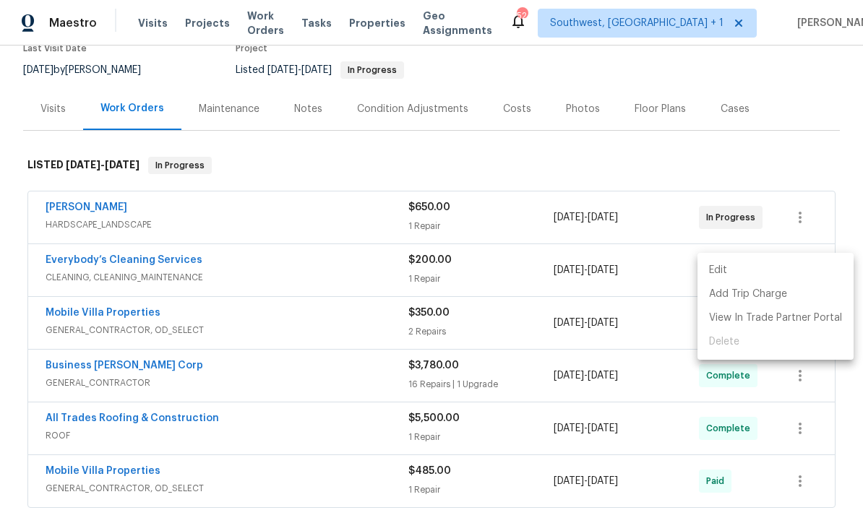
click at [81, 262] on div at bounding box center [431, 261] width 863 height 523
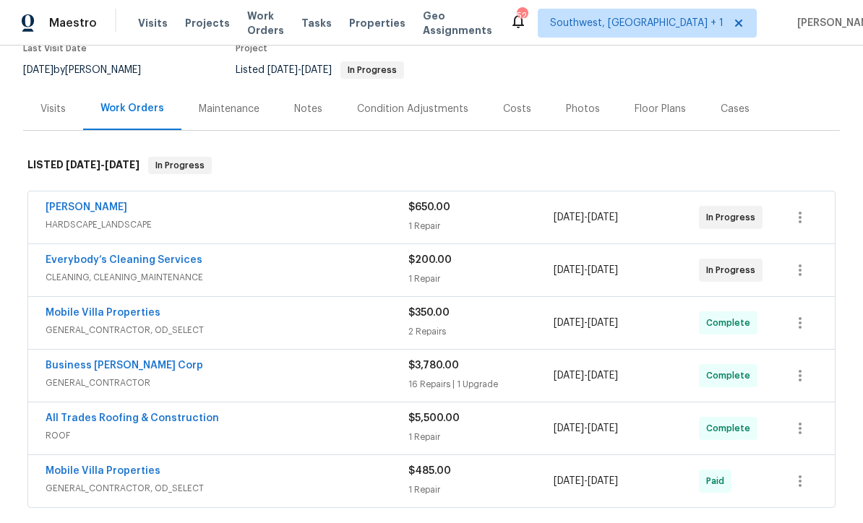
click at [93, 262] on link "Everybody’s Cleaning Services" at bounding box center [124, 260] width 157 height 10
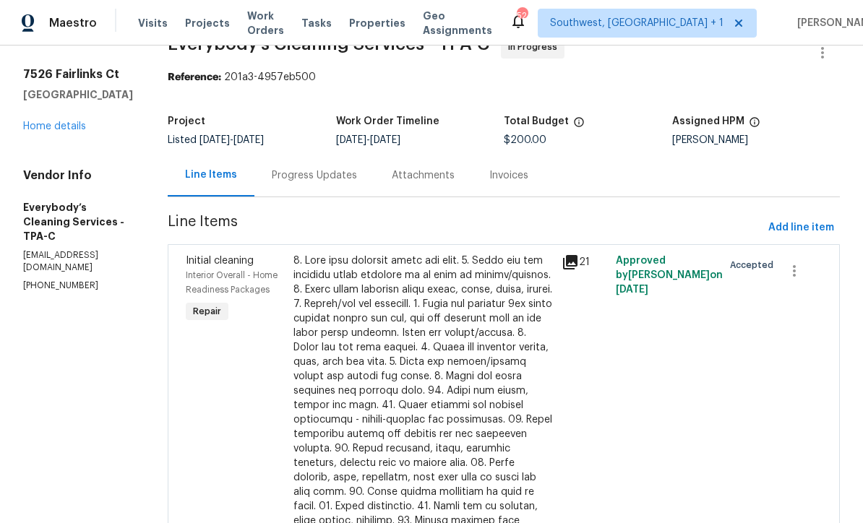
scroll to position [9, 0]
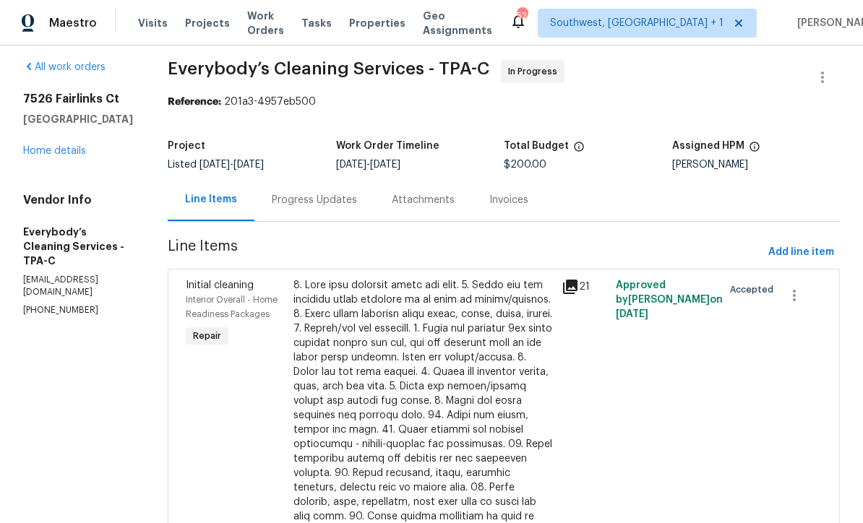
click at [536, 416] on div at bounding box center [423, 473] width 260 height 390
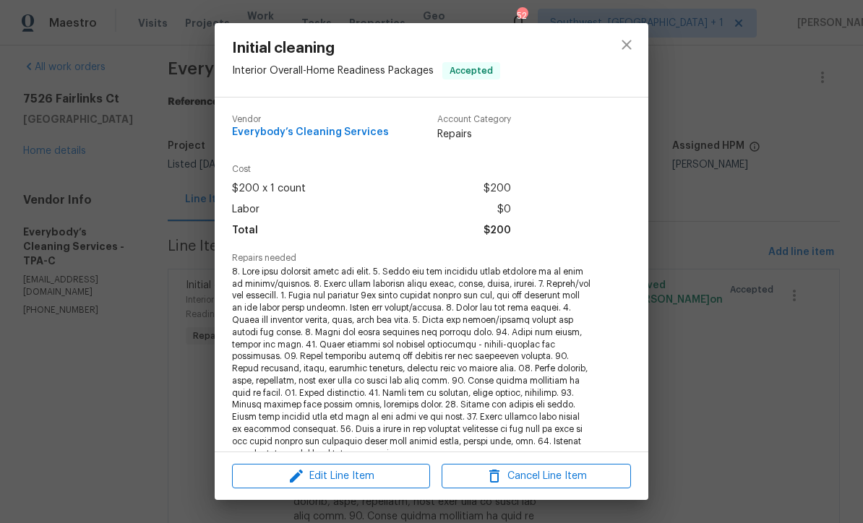
scroll to position [-1, 0]
click at [632, 53] on button "close" at bounding box center [626, 44] width 35 height 35
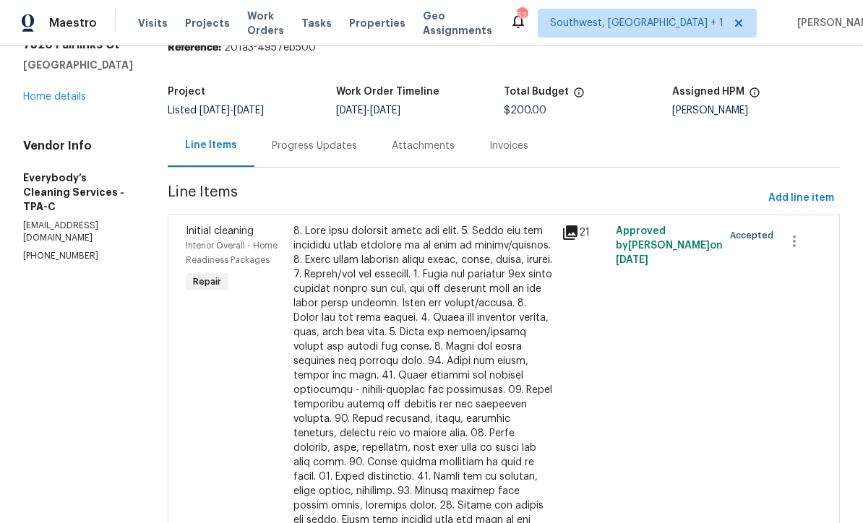
scroll to position [76, 0]
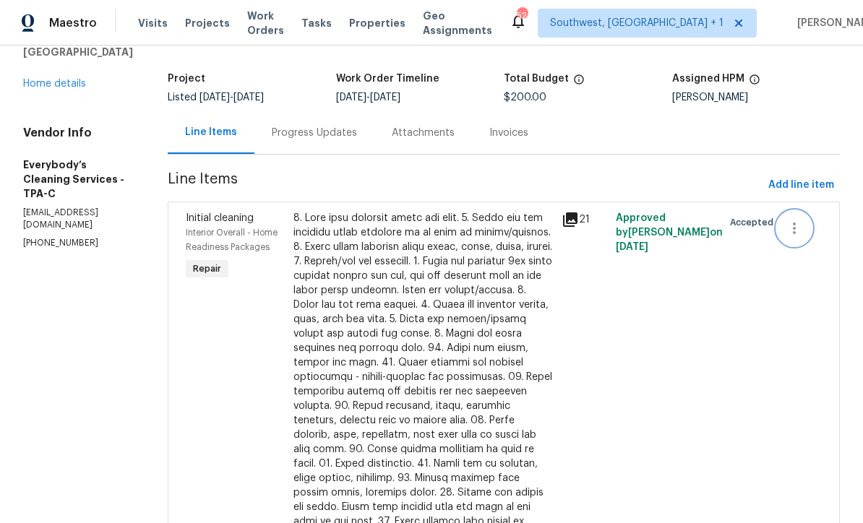
click at [801, 232] on icon "button" at bounding box center [794, 228] width 17 height 17
click at [817, 228] on li "Cancel" at bounding box center [809, 229] width 56 height 24
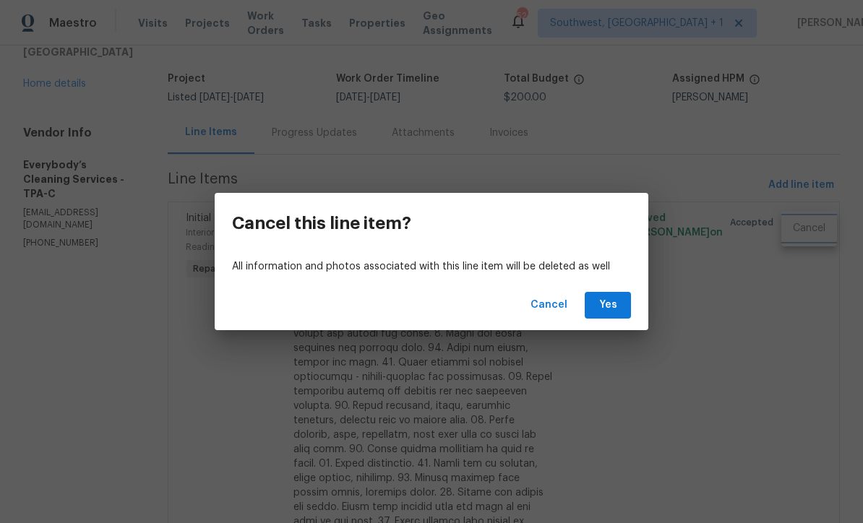
click at [635, 420] on div "Cancel this line item? All information and photos associated with this line ite…" at bounding box center [431, 261] width 863 height 523
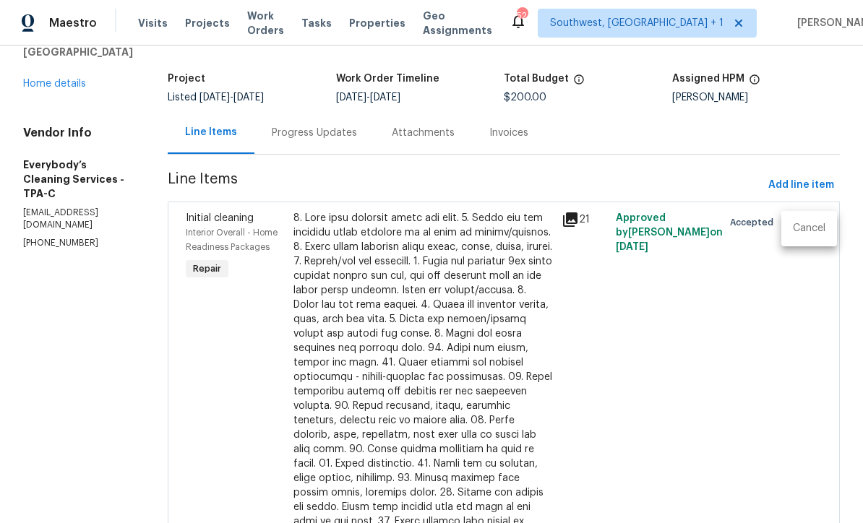
click at [596, 217] on div at bounding box center [431, 261] width 863 height 523
click at [577, 223] on icon at bounding box center [570, 219] width 14 height 14
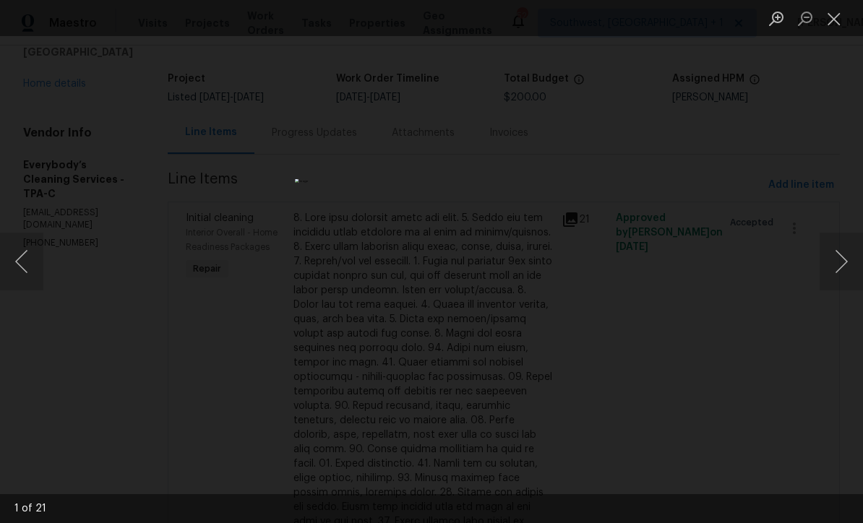
click at [836, 24] on button "Close lightbox" at bounding box center [834, 18] width 29 height 25
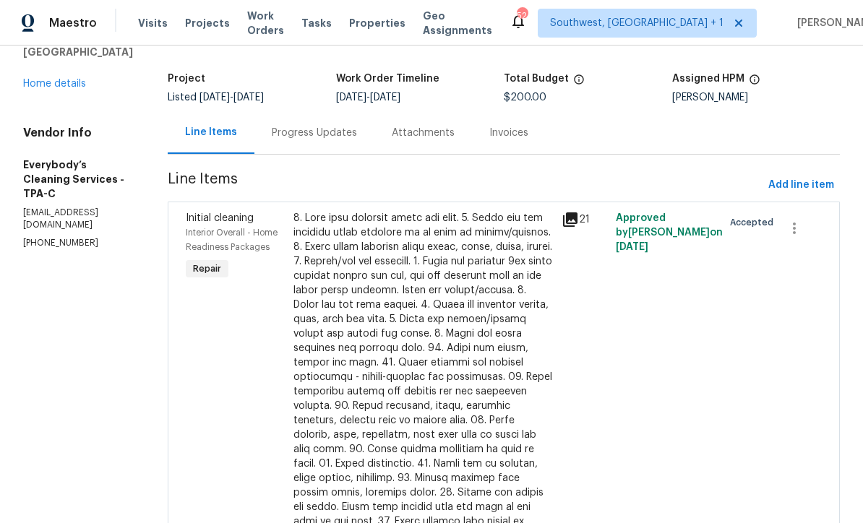
click at [504, 377] on div at bounding box center [423, 406] width 260 height 390
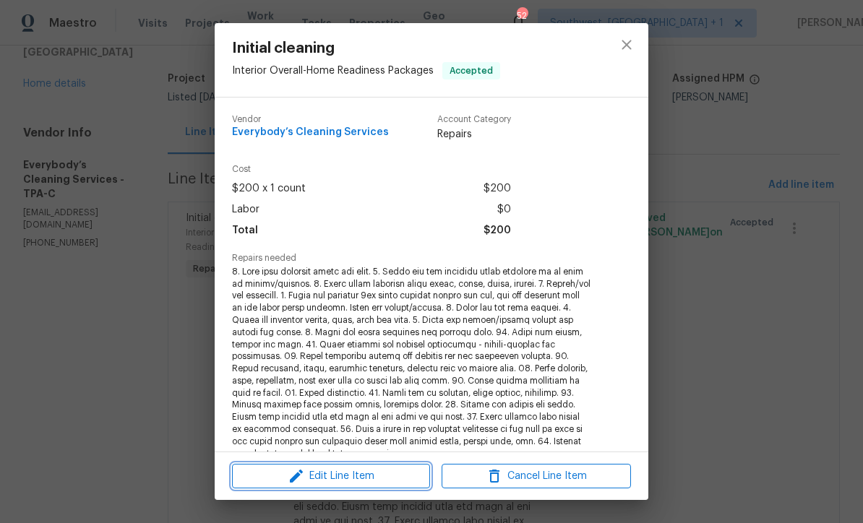
click at [399, 486] on button "Edit Line Item" at bounding box center [331, 476] width 198 height 25
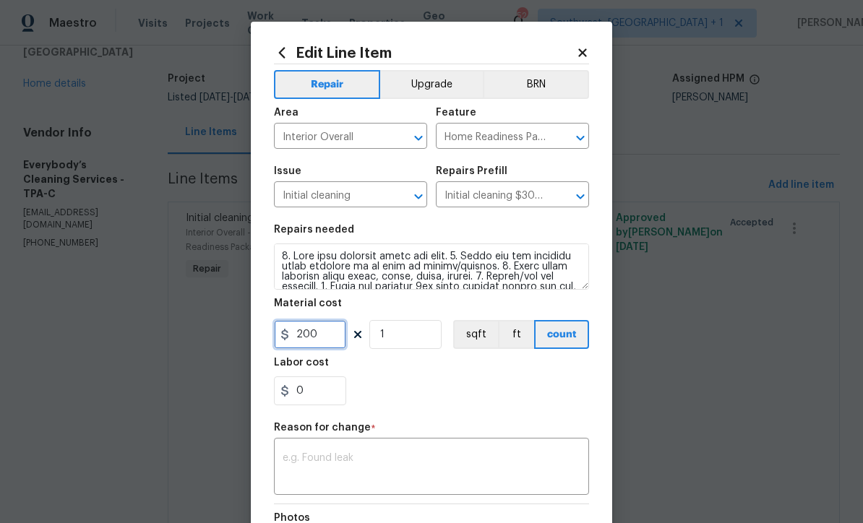
click at [336, 342] on input "200" at bounding box center [310, 334] width 72 height 29
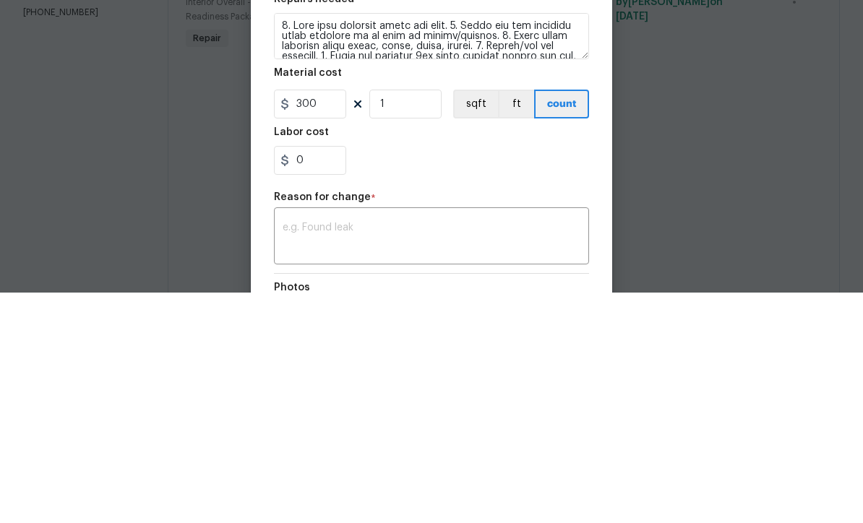
scroll to position [48, 0]
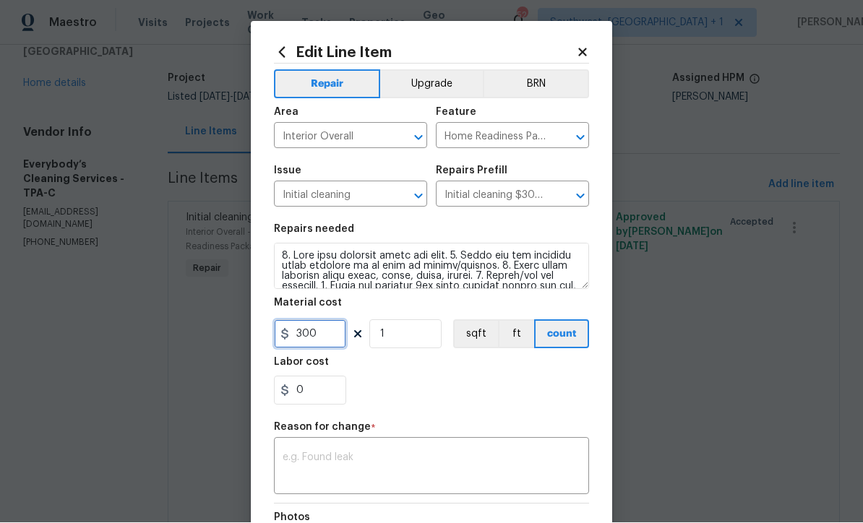
type input "300"
click at [419, 480] on textarea at bounding box center [432, 468] width 298 height 30
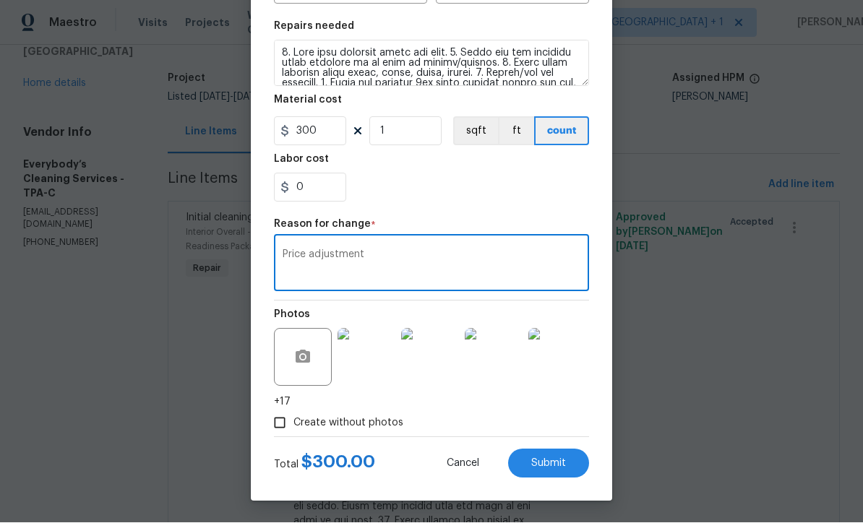
scroll to position [206, 0]
type textarea "Price adjustment"
click at [560, 472] on button "Submit" at bounding box center [548, 464] width 81 height 29
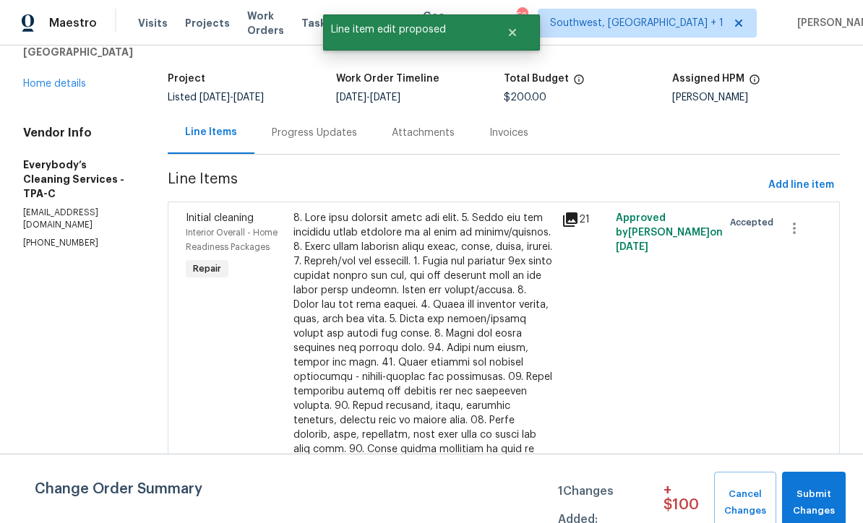
scroll to position [0, 0]
click at [821, 494] on span "Submit Changes" at bounding box center [813, 502] width 49 height 33
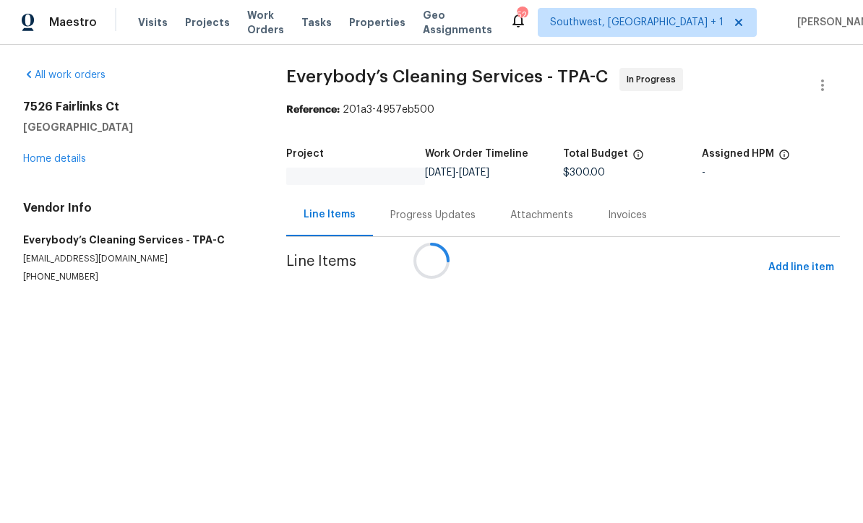
scroll to position [1, 0]
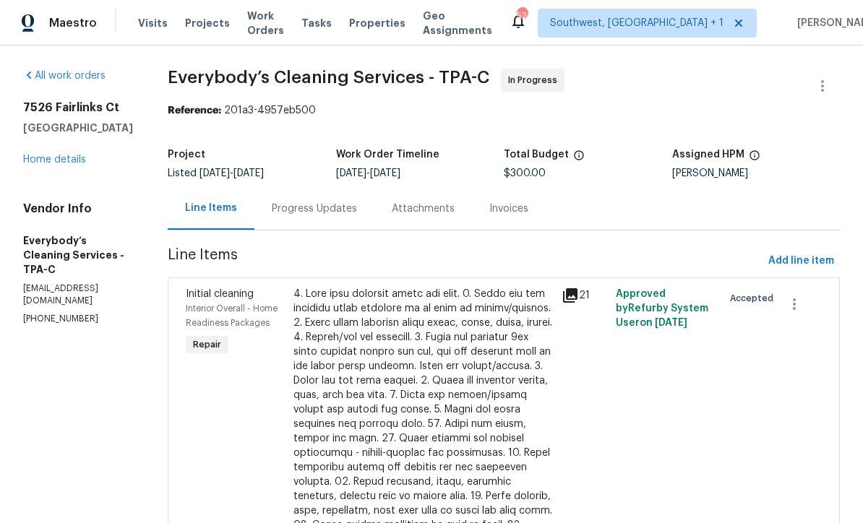
click at [63, 155] on link "Home details" at bounding box center [54, 160] width 63 height 10
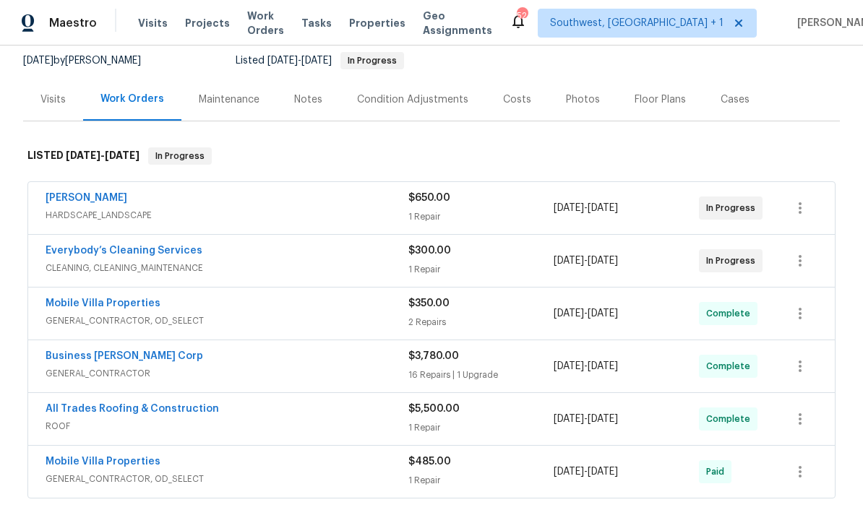
scroll to position [145, 0]
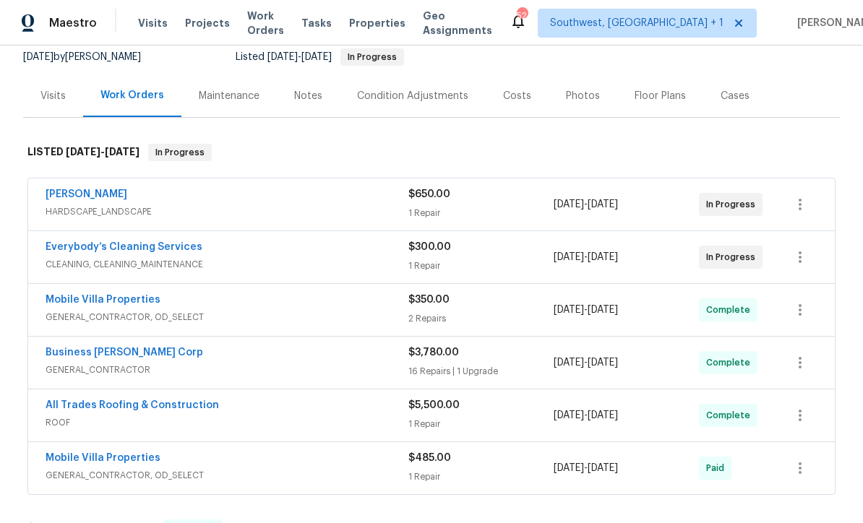
click at [74, 195] on link "[PERSON_NAME]" at bounding box center [87, 194] width 82 height 10
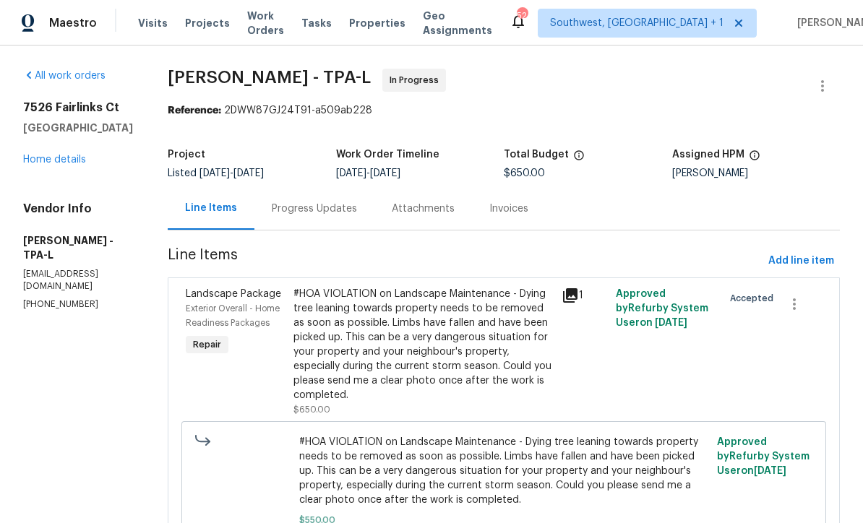
click at [353, 209] on div "Progress Updates" at bounding box center [314, 209] width 85 height 14
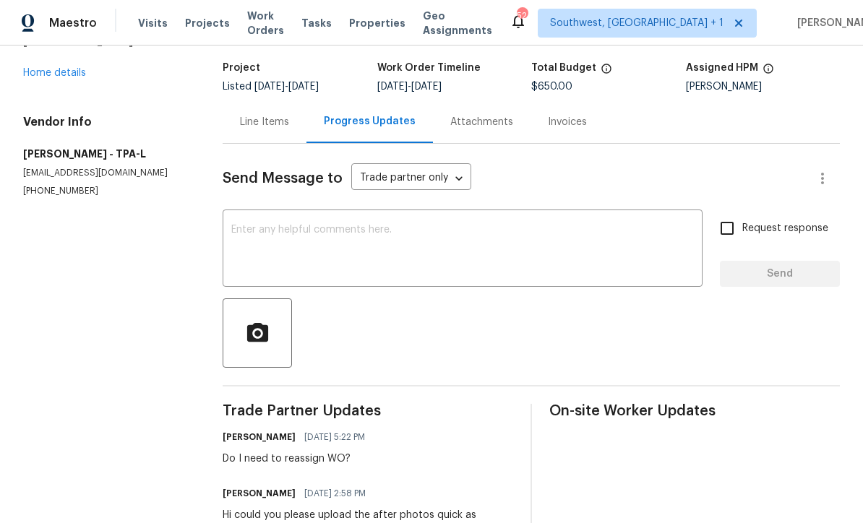
scroll to position [87, 0]
click at [421, 241] on textarea at bounding box center [462, 249] width 463 height 51
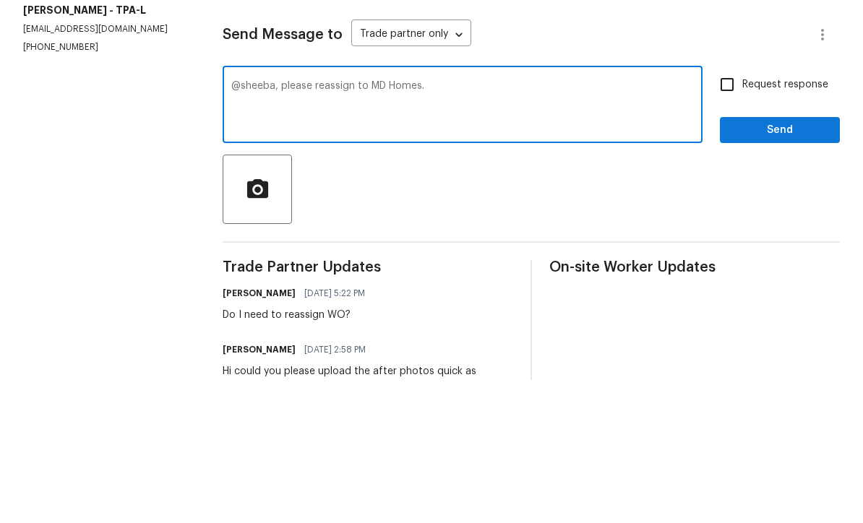
type textarea "@sheeba, please reassign to MD Homes."
click at [732, 212] on input "Request response" at bounding box center [727, 227] width 30 height 30
checkbox input "true"
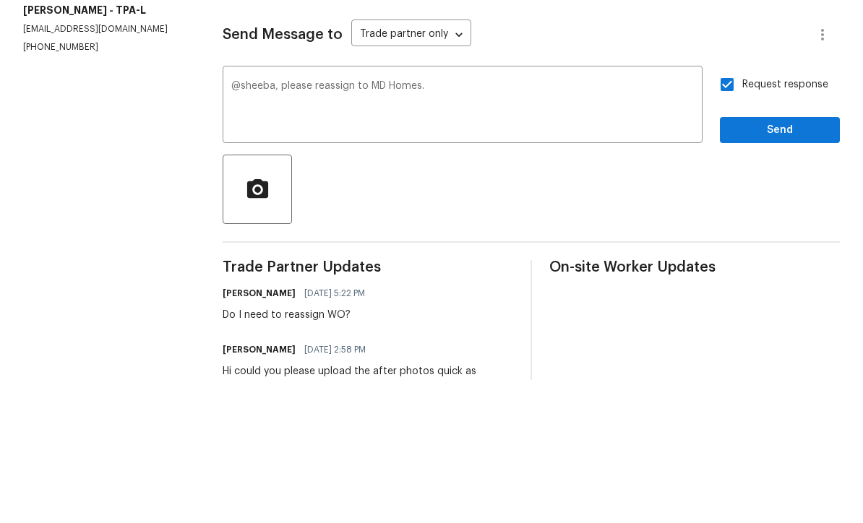
scroll to position [48, 0]
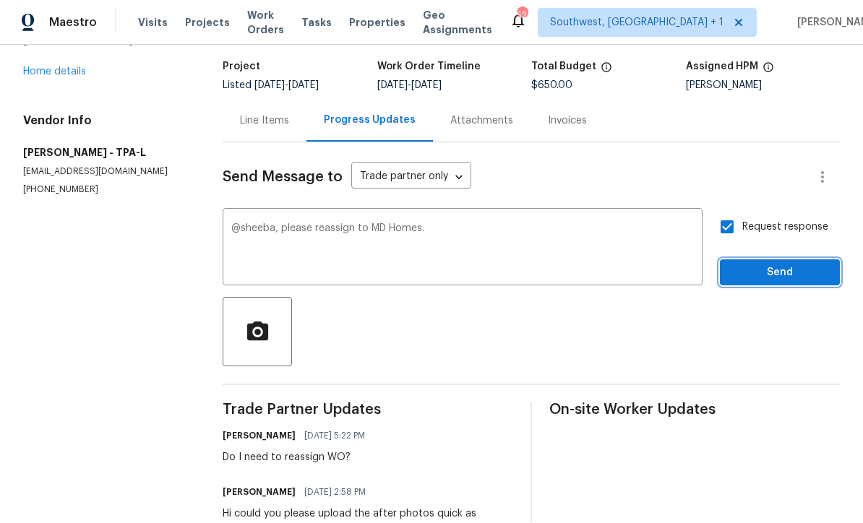
click at [766, 265] on span "Send" at bounding box center [779, 274] width 97 height 18
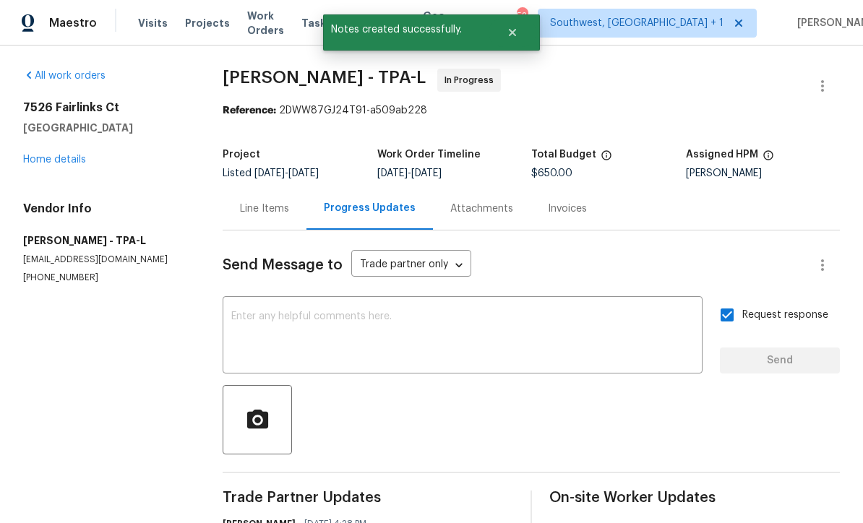
click at [41, 155] on link "Home details" at bounding box center [54, 160] width 63 height 10
